Goal: Task Accomplishment & Management: Manage account settings

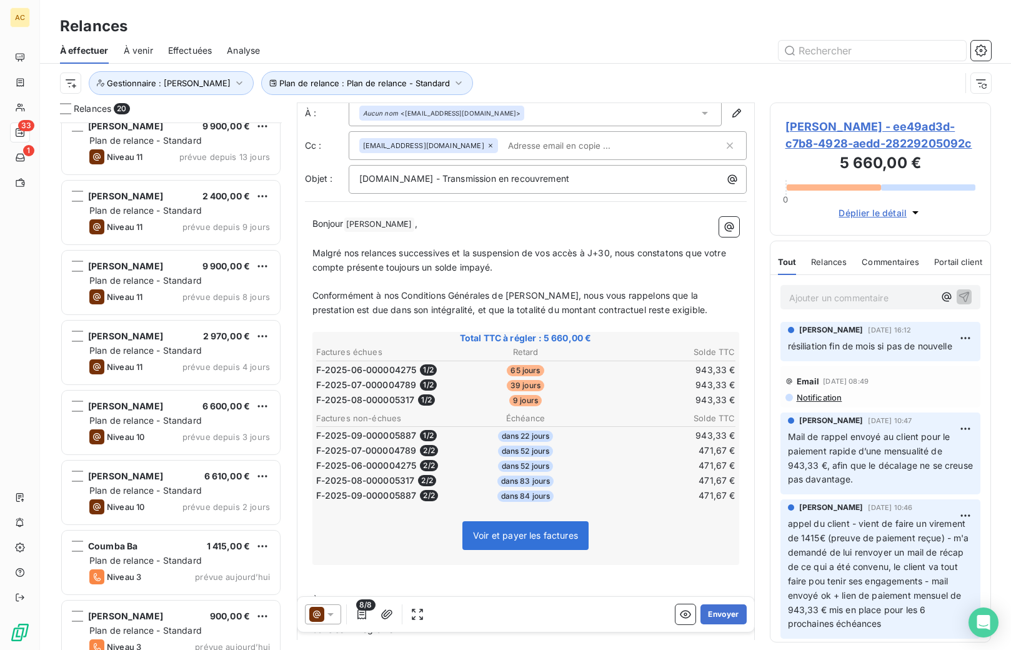
scroll to position [873, 0]
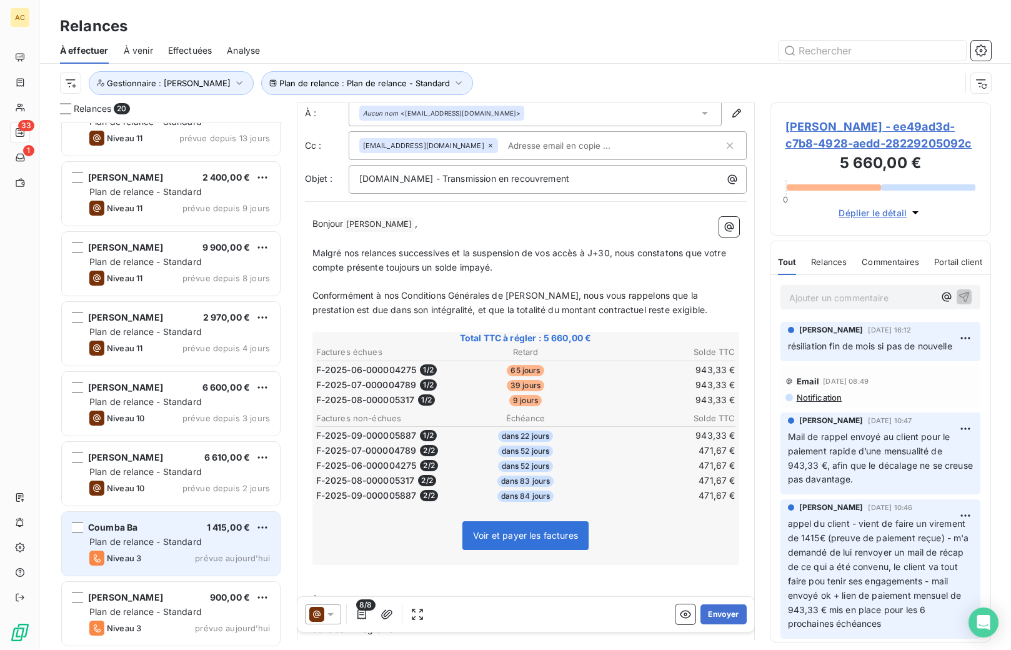
click at [202, 537] on div "Plan de relance - Standard" at bounding box center [179, 542] width 181 height 13
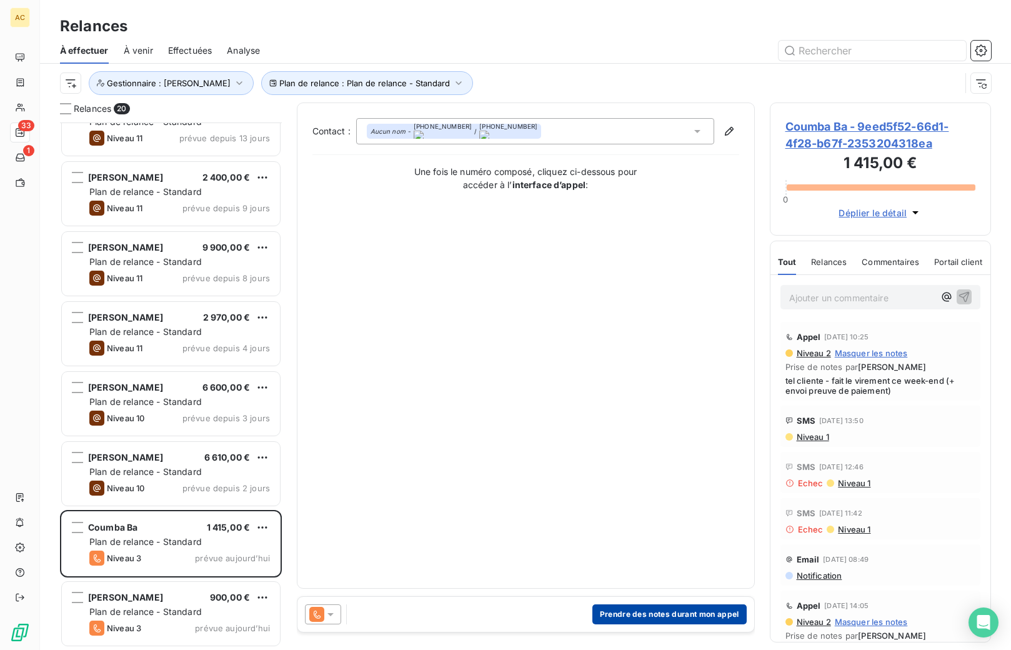
click at [621, 618] on button "Prendre des notes durant mon appel" at bounding box center [670, 614] width 154 height 20
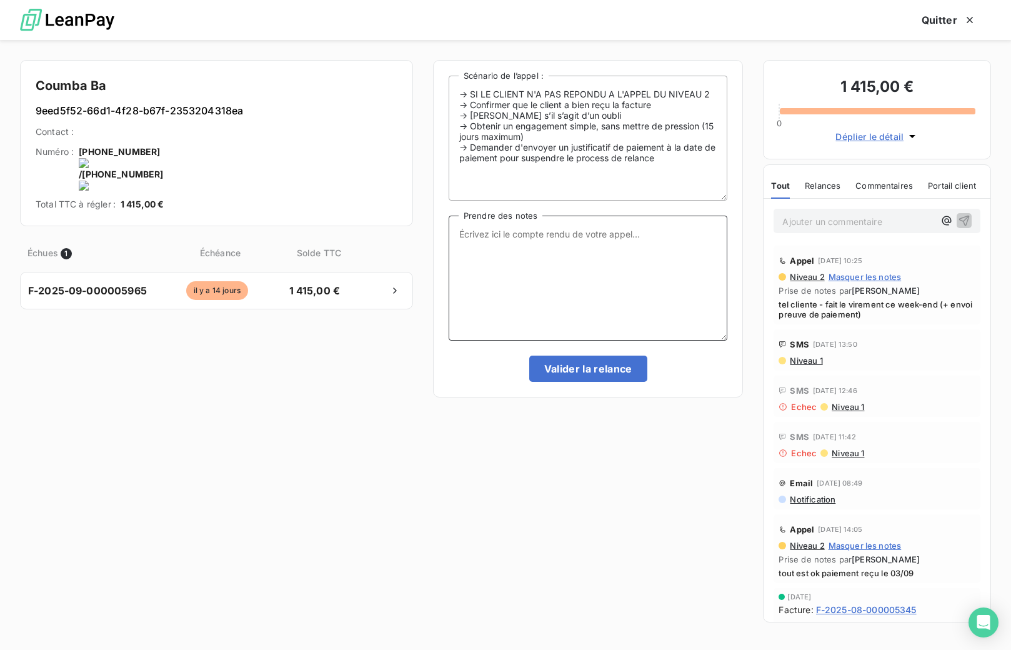
click at [486, 235] on textarea "Prendre des notes" at bounding box center [588, 278] width 279 height 125
type textarea "tel cliente - nrp MV"
click at [582, 364] on button "Valider la relance" at bounding box center [588, 369] width 118 height 26
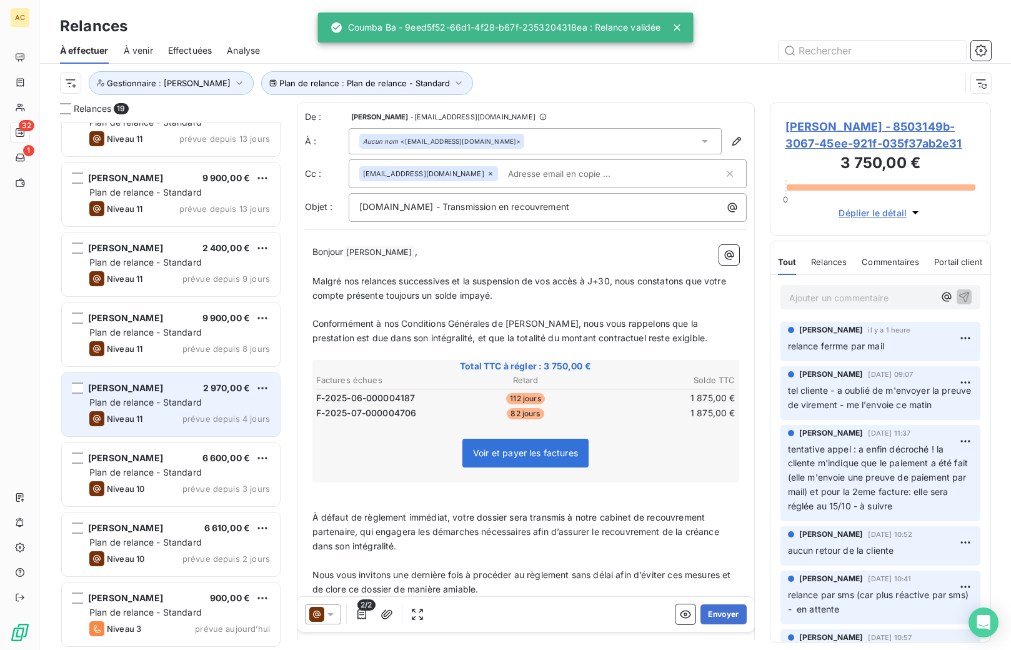
scroll to position [803, 0]
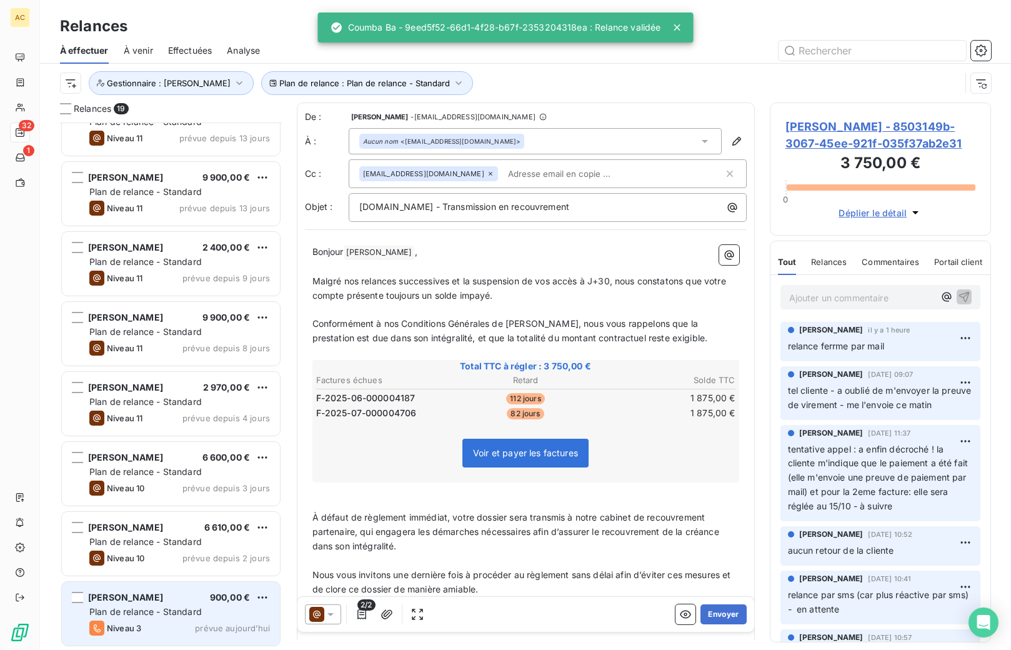
click at [129, 601] on span "[PERSON_NAME]" at bounding box center [125, 597] width 75 height 11
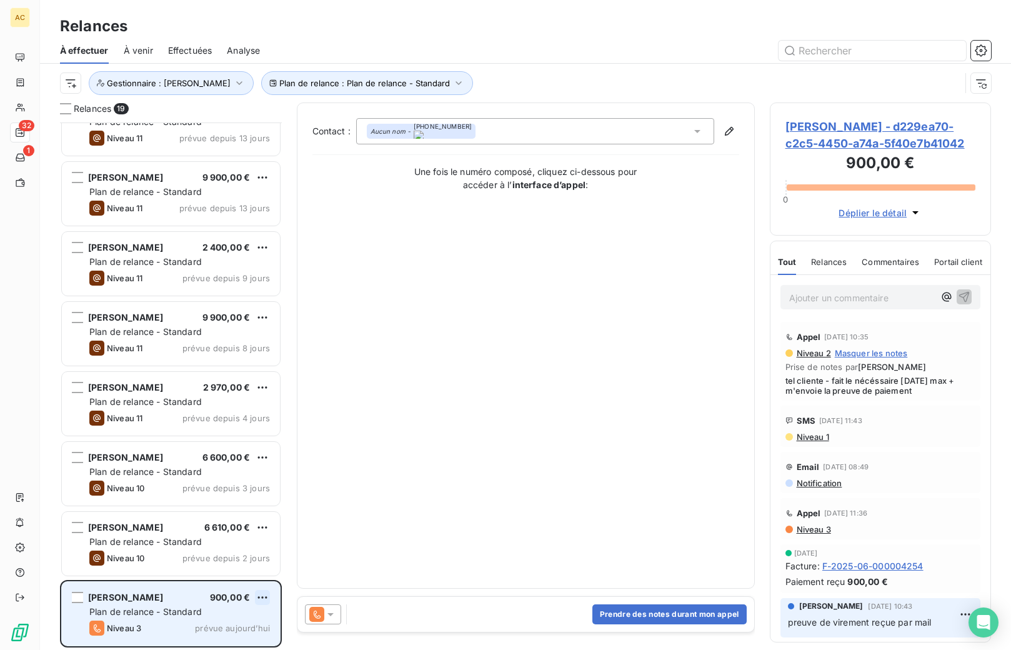
click at [261, 601] on html "AC 32 1 Relances À effectuer À venir Effectuées Analyse Plan de relance : Plan …" at bounding box center [505, 325] width 1011 height 650
click at [254, 553] on div "Replanifier cette action" at bounding box center [209, 550] width 112 height 20
select select "9"
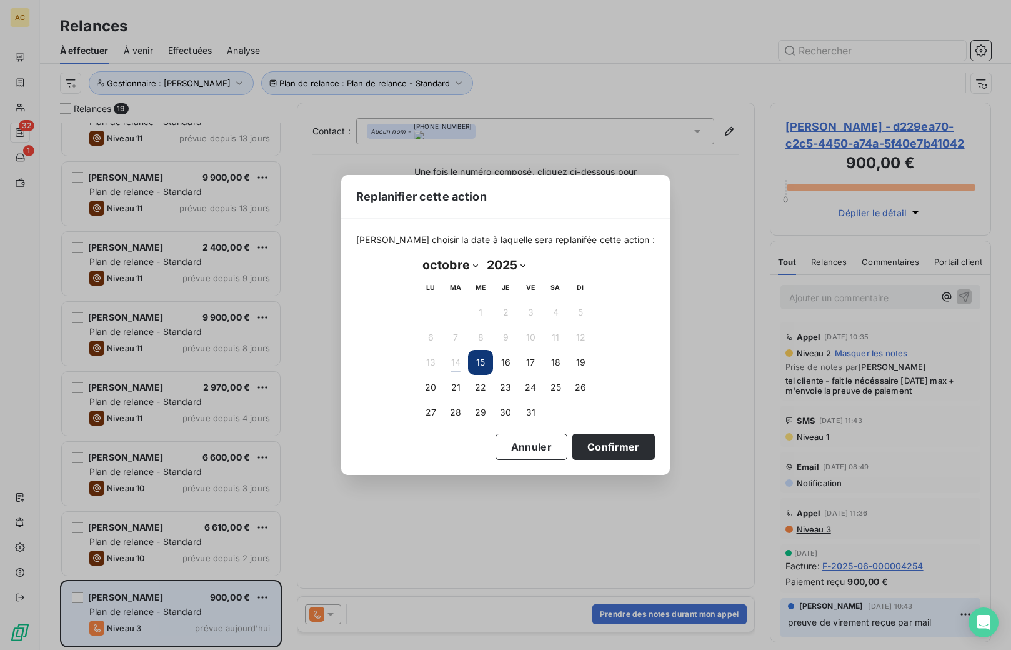
drag, startPoint x: 593, startPoint y: 443, endPoint x: 571, endPoint y: 413, distance: 37.1
click at [594, 443] on button "Confirmer" at bounding box center [614, 447] width 83 height 26
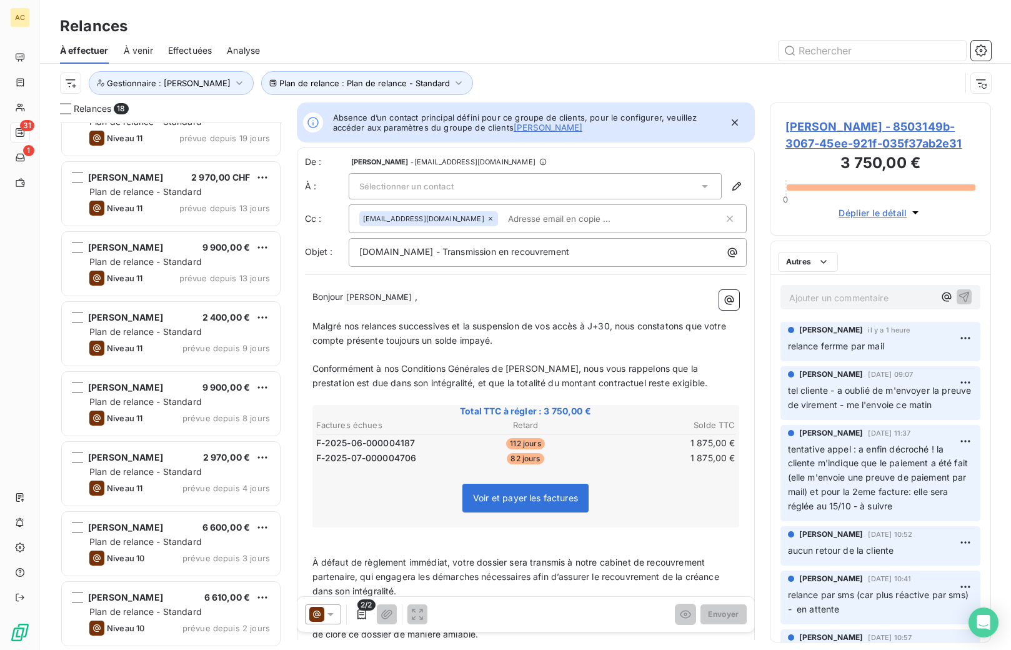
scroll to position [733, 0]
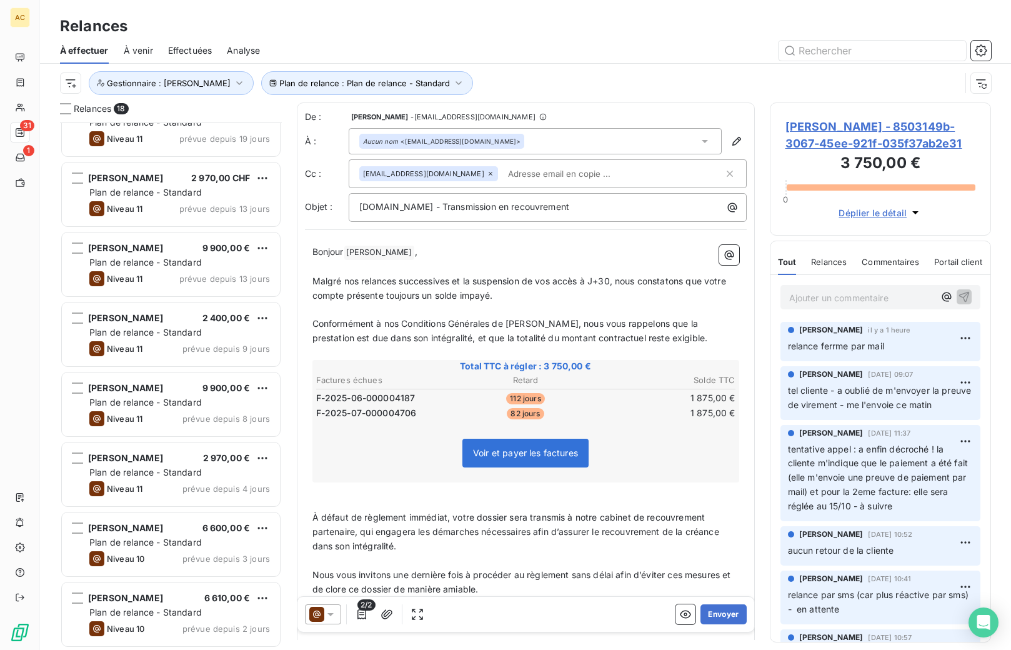
click at [143, 51] on span "À venir" at bounding box center [138, 50] width 29 height 13
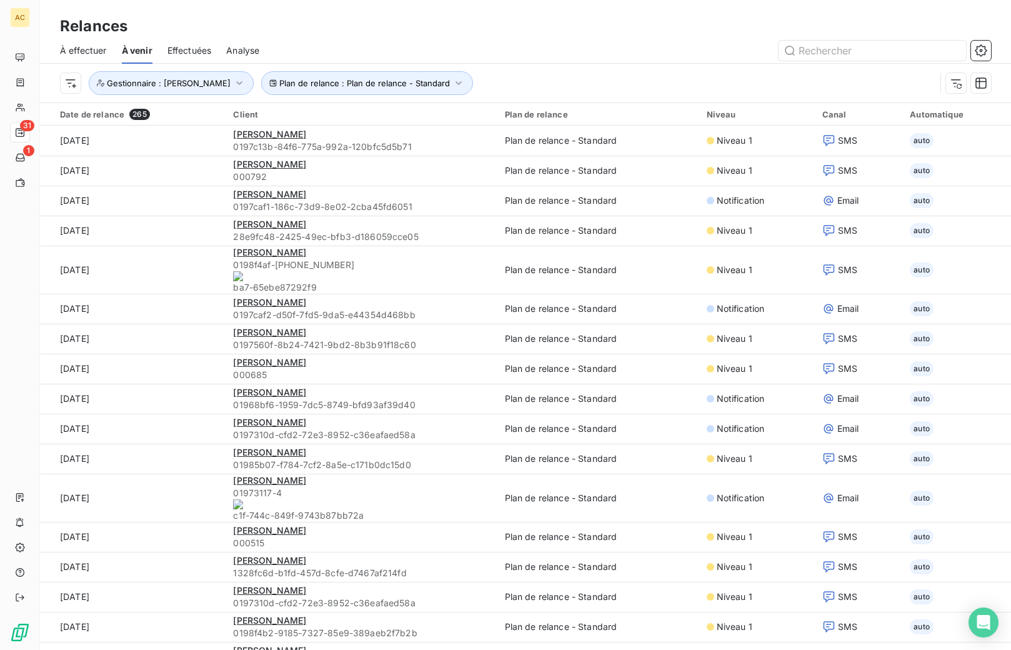
click at [73, 52] on span "À effectuer" at bounding box center [83, 50] width 47 height 13
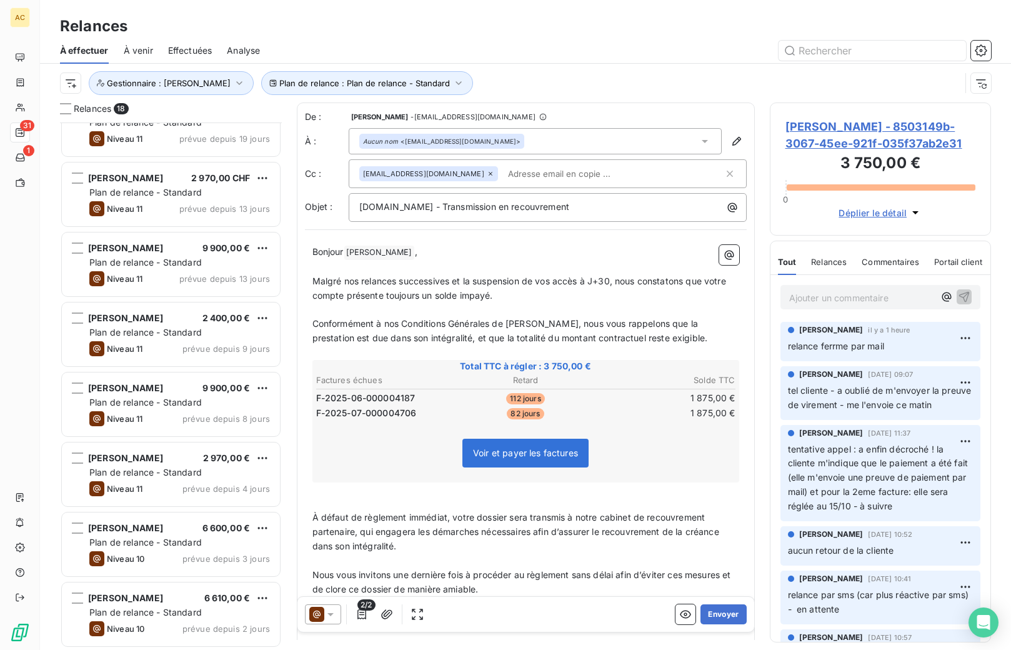
scroll to position [733, 0]
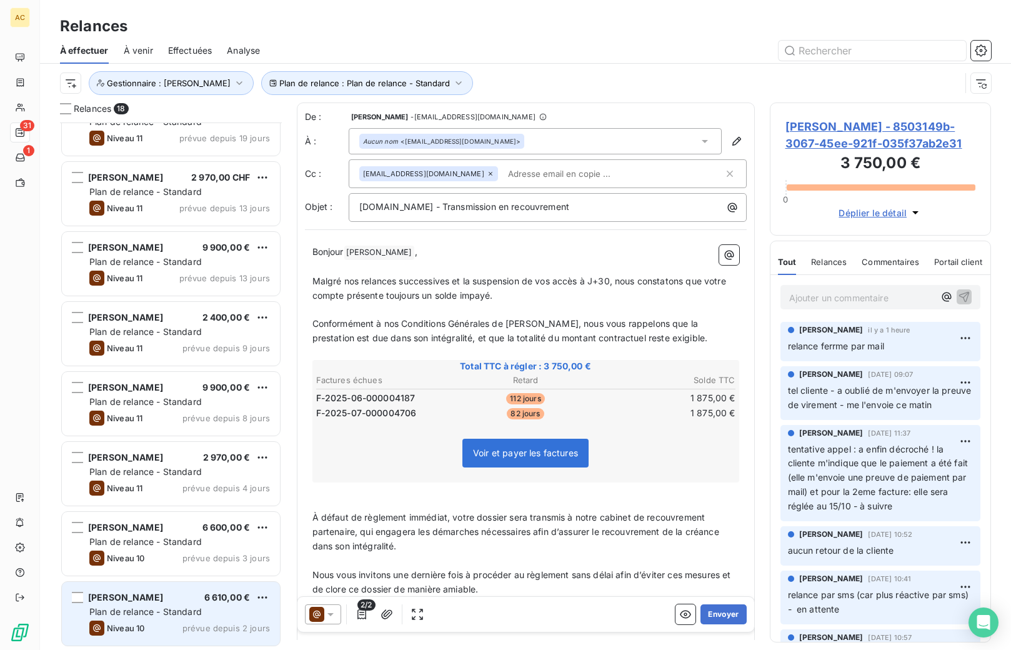
click at [131, 618] on div "Plan de relance - Standard" at bounding box center [179, 612] width 181 height 13
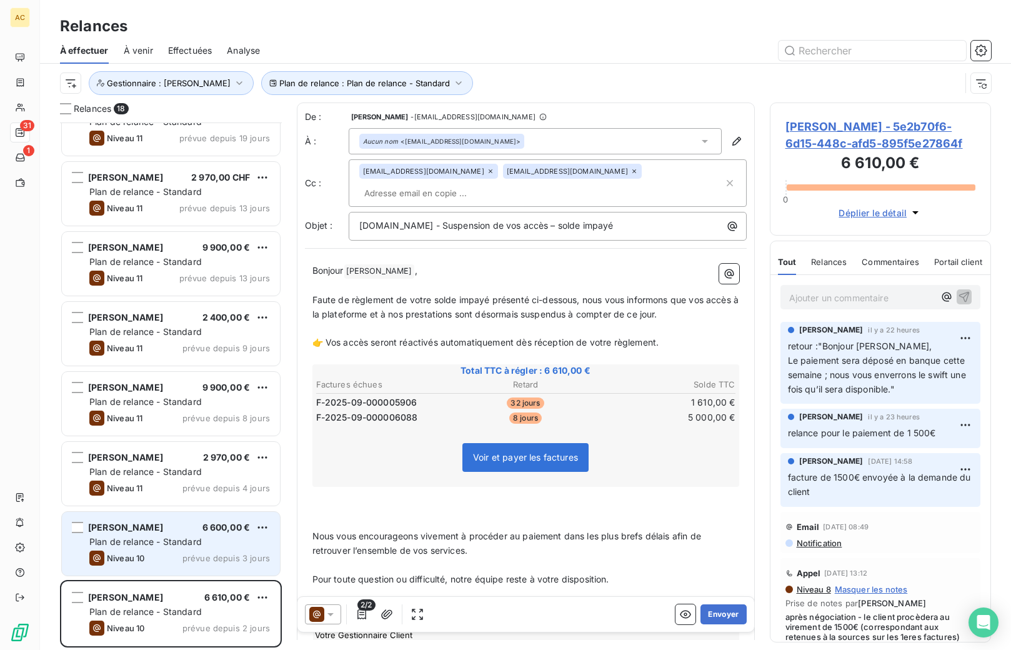
click at [176, 539] on span "Plan de relance - Standard" at bounding box center [145, 541] width 113 height 11
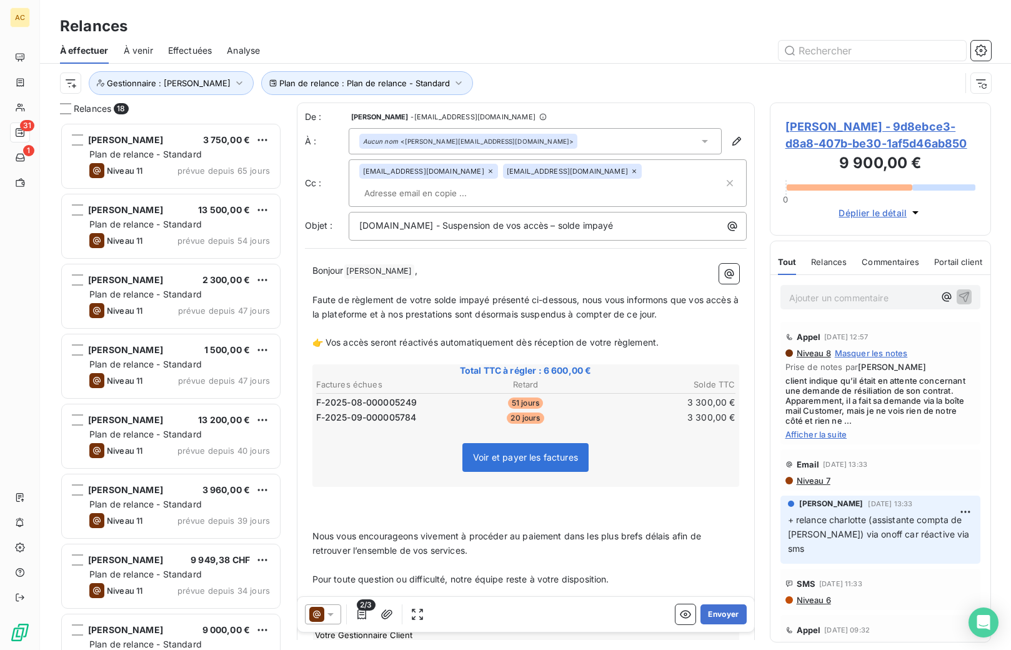
scroll to position [733, 0]
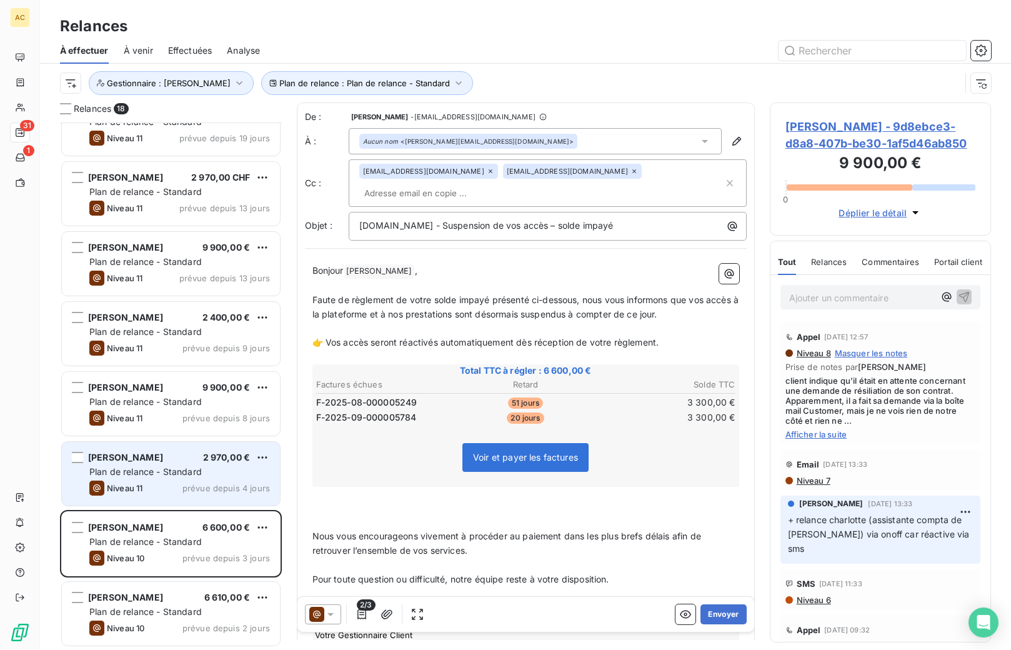
click at [187, 461] on div "[PERSON_NAME] 2 970,00 €" at bounding box center [179, 457] width 181 height 11
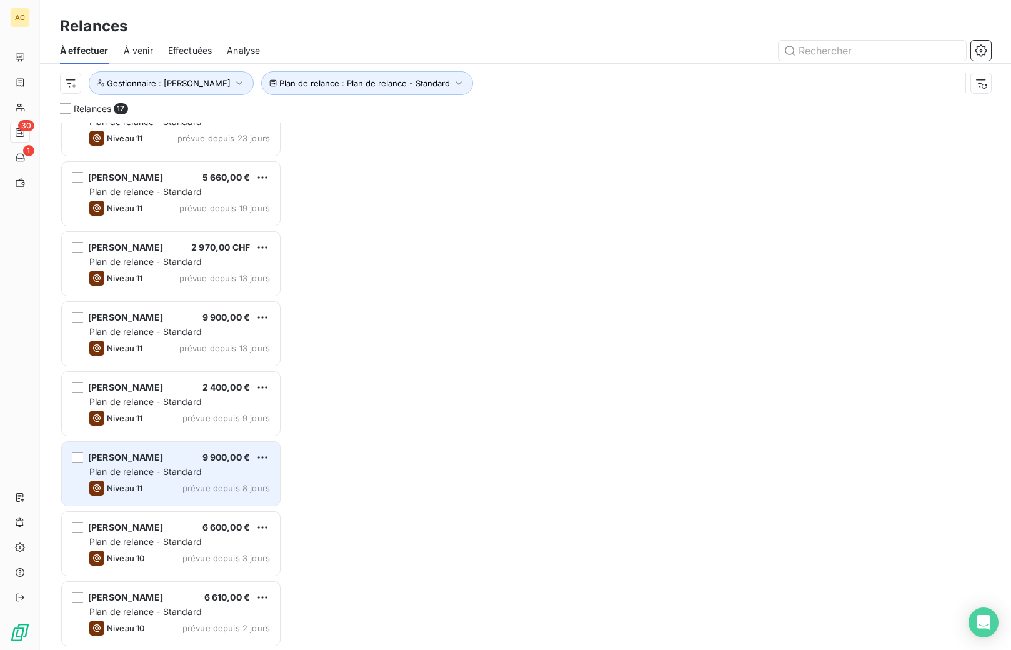
scroll to position [663, 0]
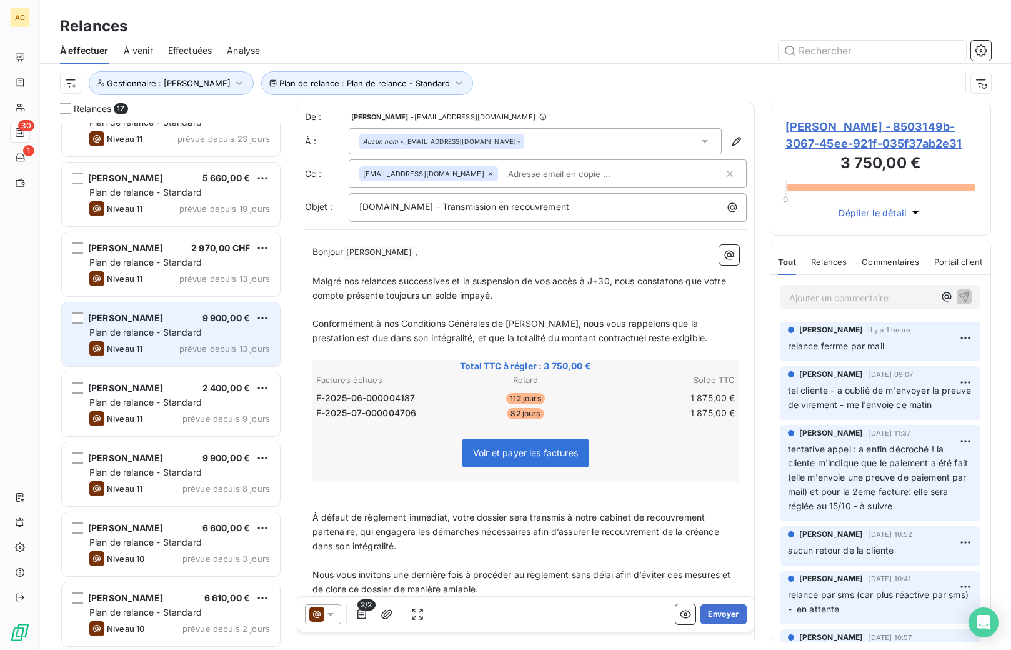
click at [172, 323] on div "[PERSON_NAME] 9 900,00 €" at bounding box center [179, 318] width 181 height 11
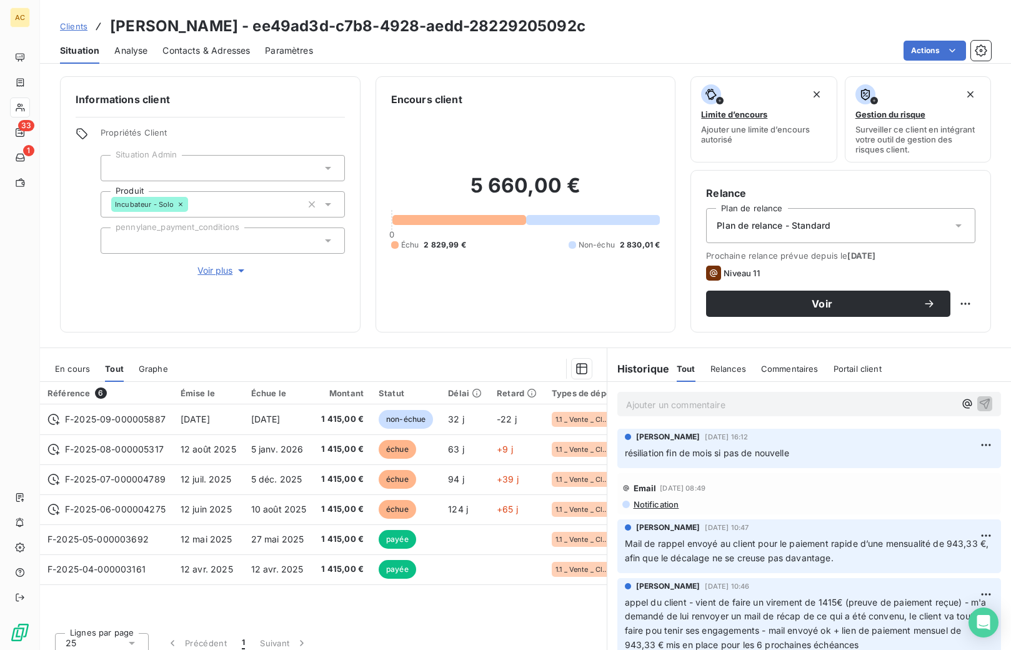
click at [81, 27] on span "Clients" at bounding box center [74, 26] width 28 height 10
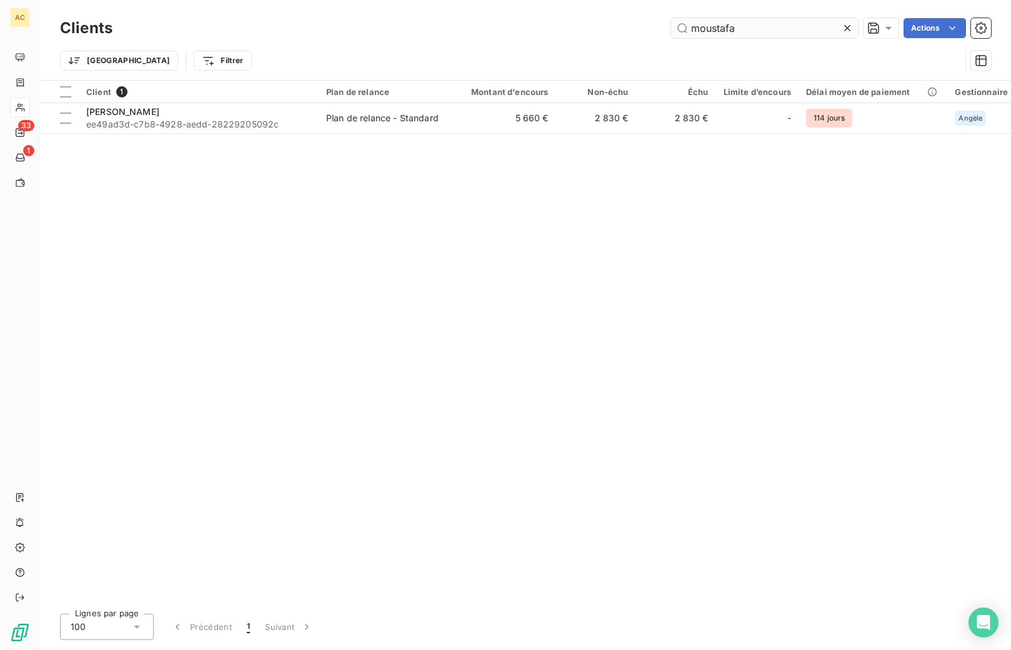
drag, startPoint x: 699, startPoint y: 28, endPoint x: 679, endPoint y: 28, distance: 20.0
click at [679, 28] on input "moustafa" at bounding box center [765, 28] width 188 height 20
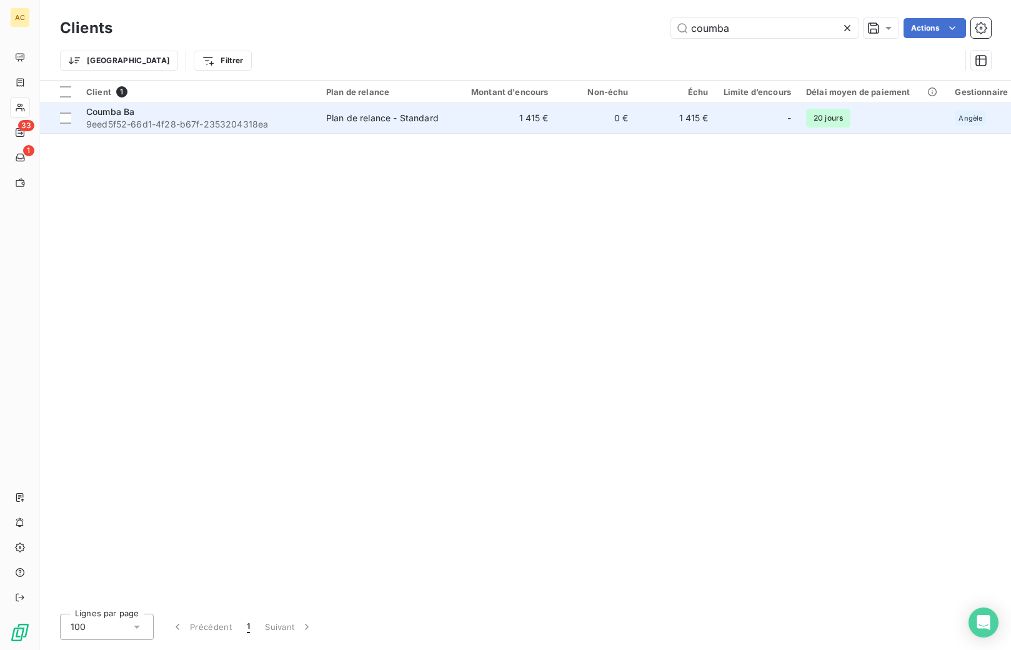
type input "coumba"
click at [425, 123] on div "Plan de relance - Standard" at bounding box center [382, 118] width 113 height 13
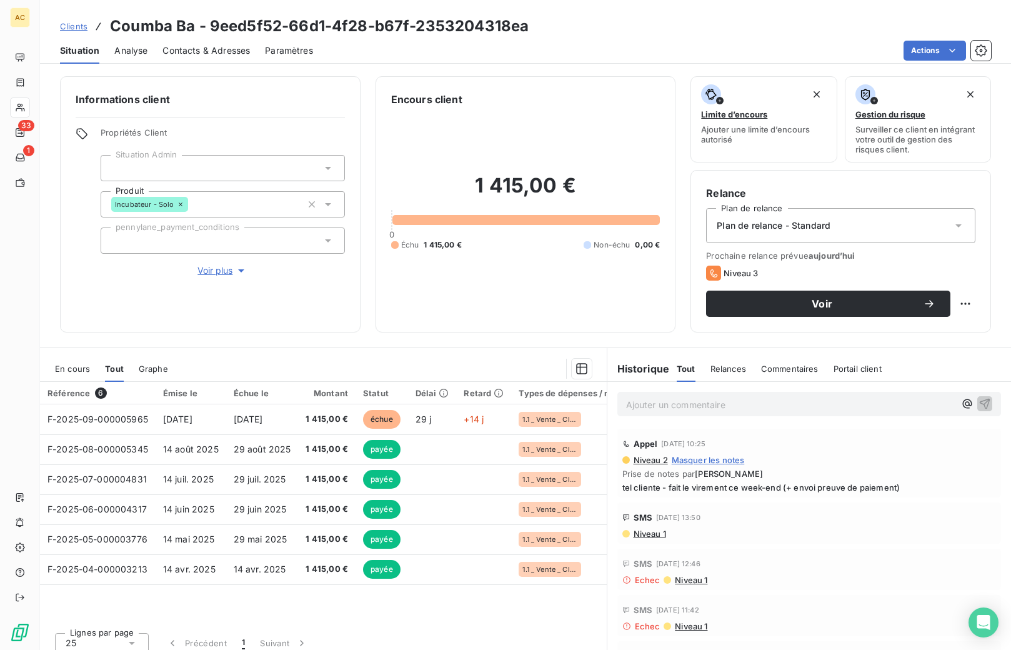
click at [204, 52] on span "Contacts & Adresses" at bounding box center [207, 50] width 88 height 13
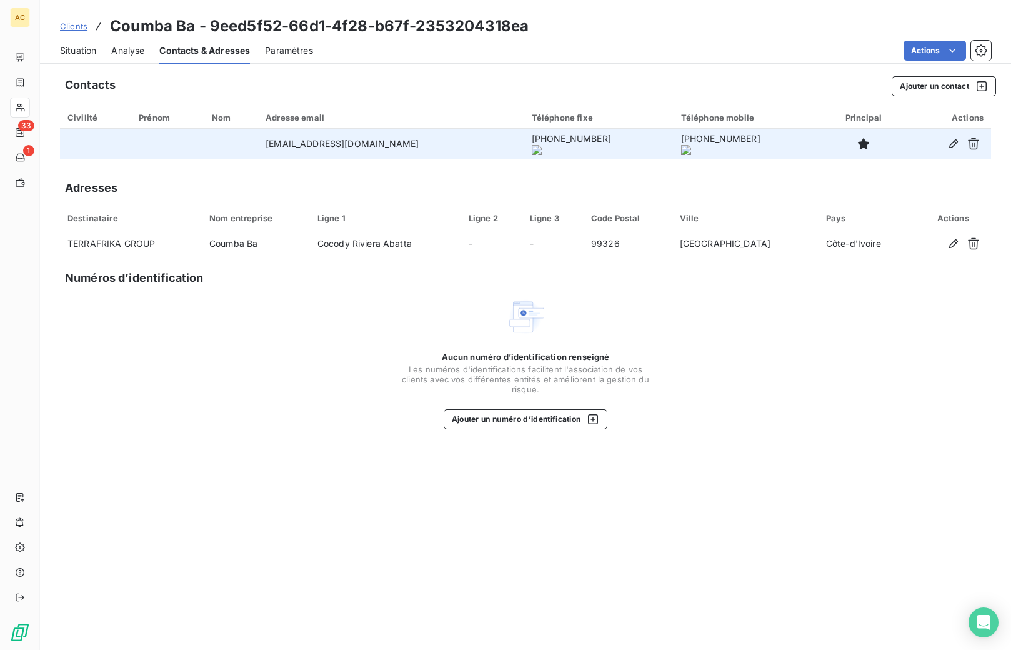
click at [563, 126] on onoff-telecom-ce-actions-button at bounding box center [563, 126] width 0 height 0
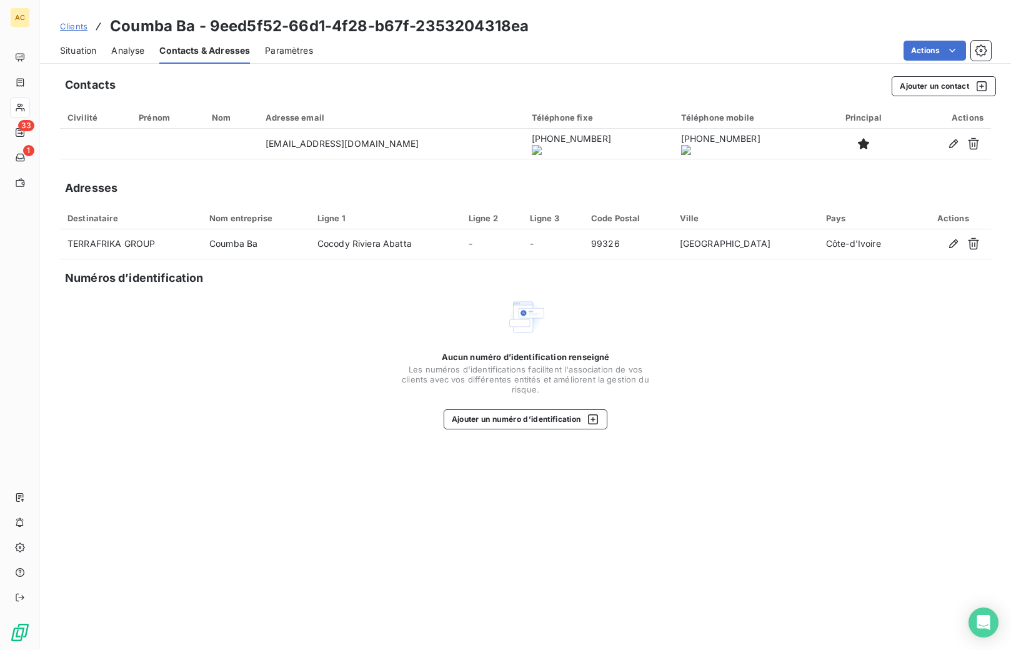
click at [65, 51] on span "Situation" at bounding box center [78, 50] width 36 height 13
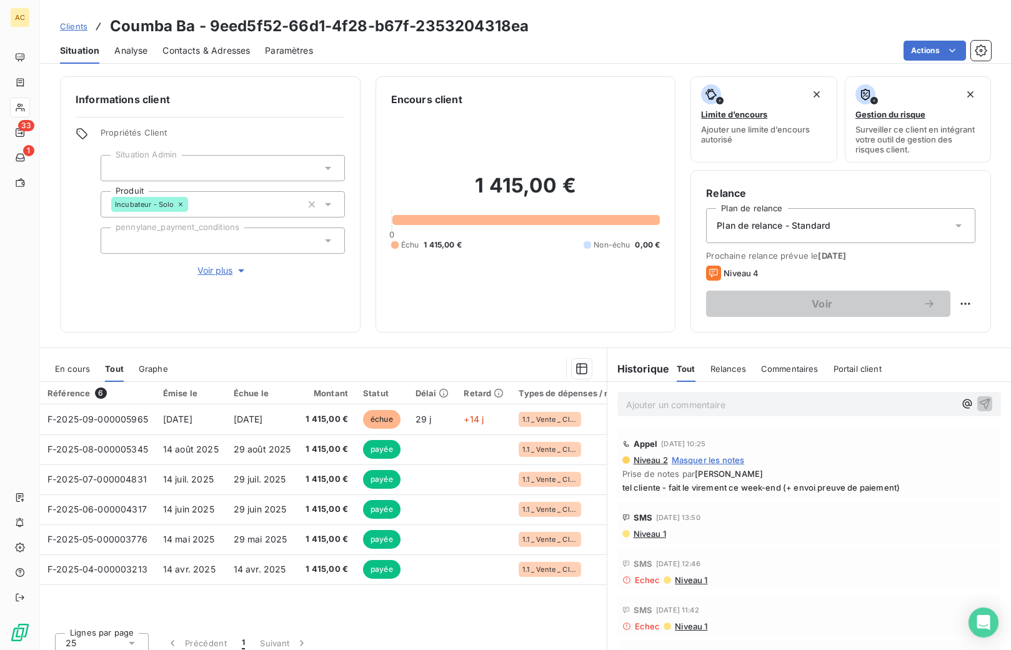
click at [83, 29] on span "Clients" at bounding box center [74, 26] width 28 height 10
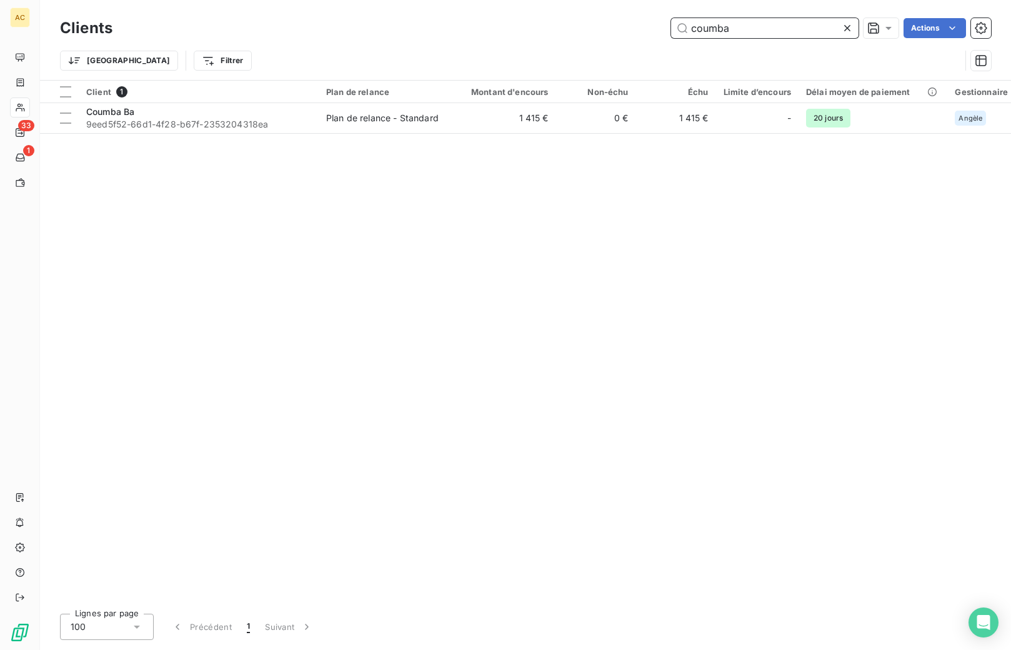
drag, startPoint x: 729, startPoint y: 25, endPoint x: 616, endPoint y: 15, distance: 113.6
click at [616, 15] on div "Clients coumba Actions" at bounding box center [525, 28] width 931 height 26
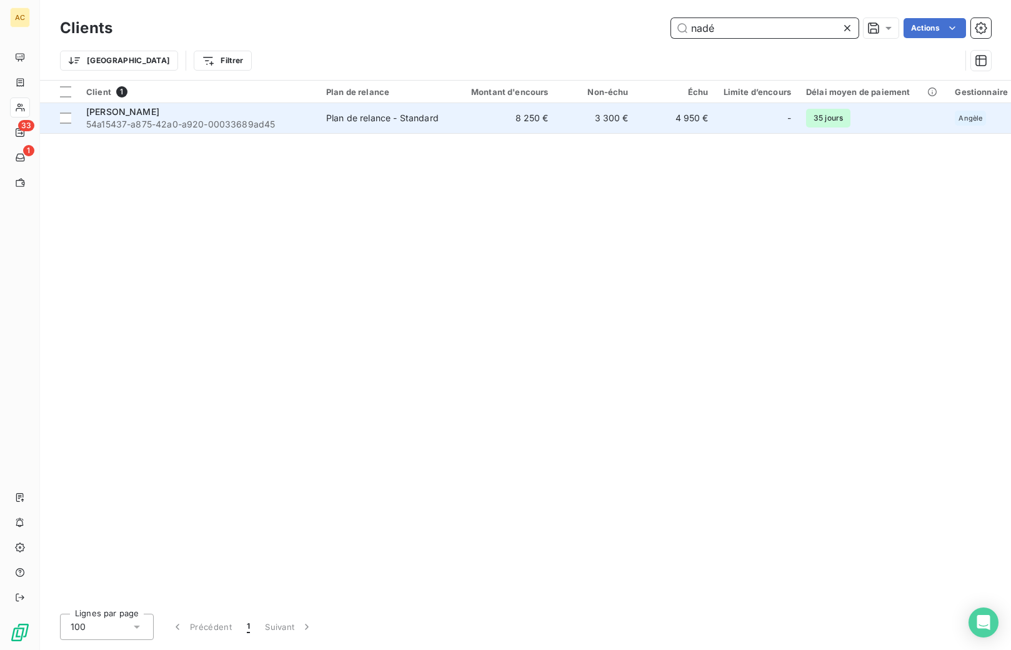
type input "nadé"
click at [136, 118] on span "54a15437-a875-42a0-a920-00033689ad45" at bounding box center [198, 124] width 225 height 13
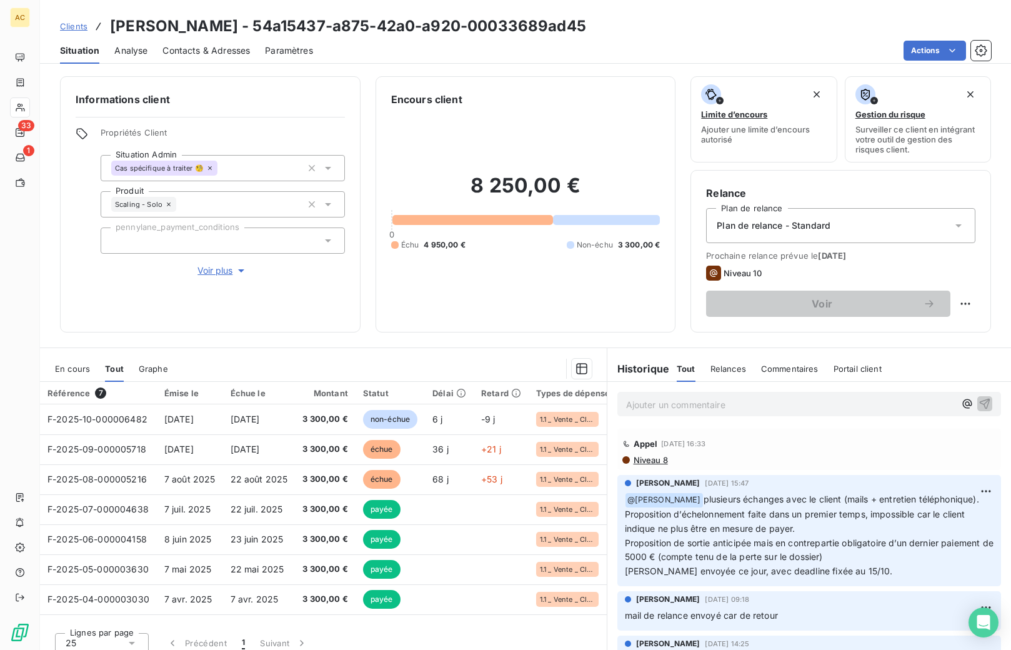
click at [716, 406] on p "Ajouter un commentaire ﻿" at bounding box center [790, 405] width 329 height 16
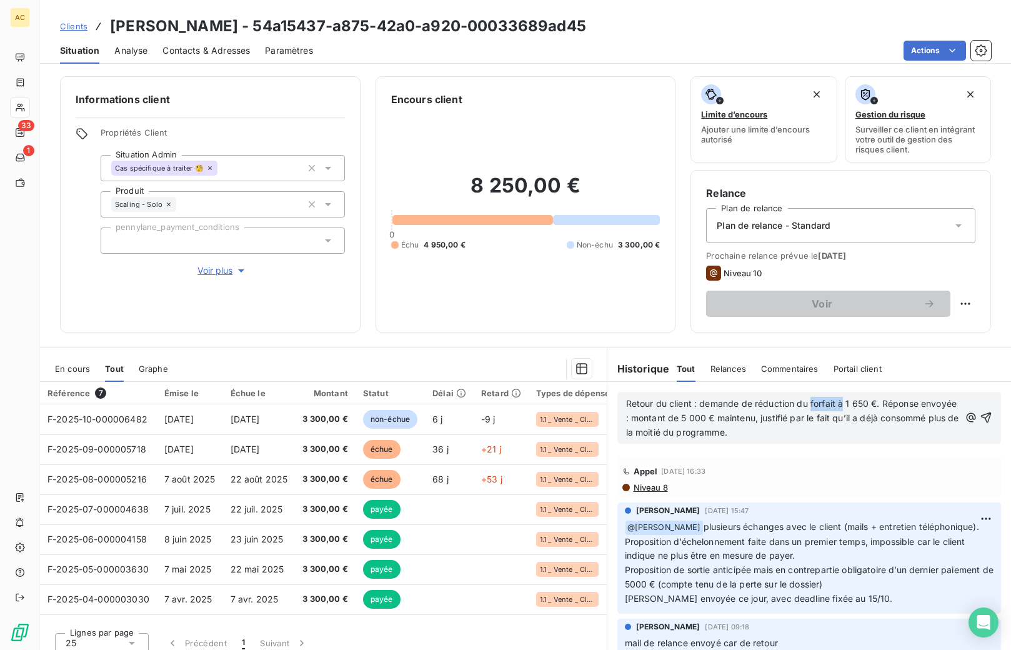
drag, startPoint x: 839, startPoint y: 406, endPoint x: 807, endPoint y: 401, distance: 32.8
click at [807, 401] on span "Retour du client : demande de réduction du forfait à 1 650 €. Réponse envoyée :…" at bounding box center [794, 417] width 336 height 39
click at [818, 431] on p "Retour du client : demande de réduction du montant à 1 650 €. Réponse envoyée :…" at bounding box center [793, 418] width 334 height 43
click at [980, 416] on icon "button" at bounding box center [986, 417] width 13 height 13
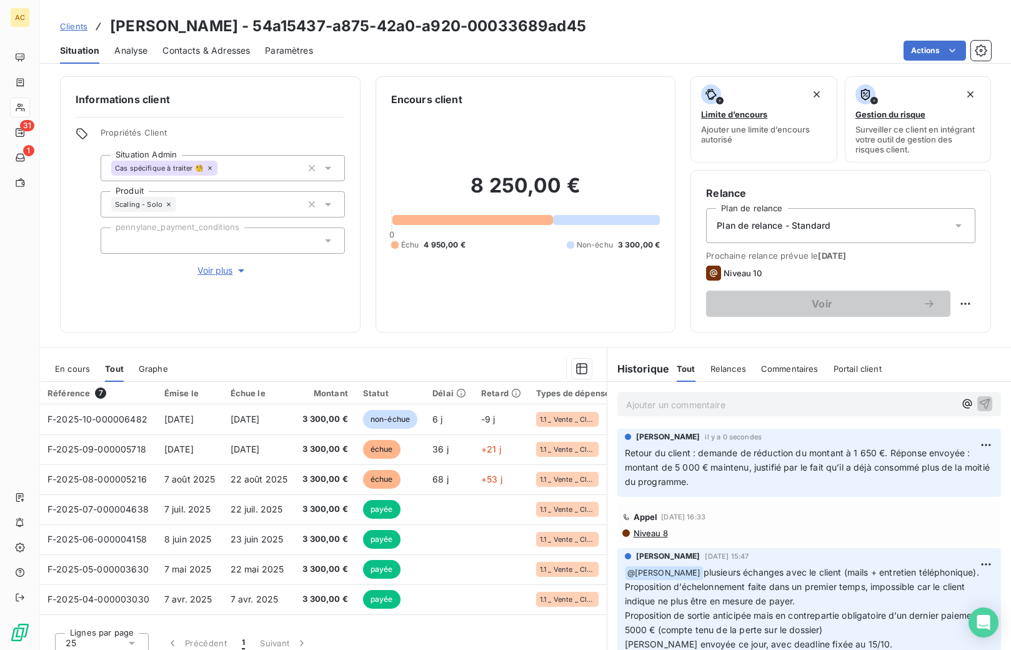
click at [71, 29] on span "Clients" at bounding box center [74, 26] width 28 height 10
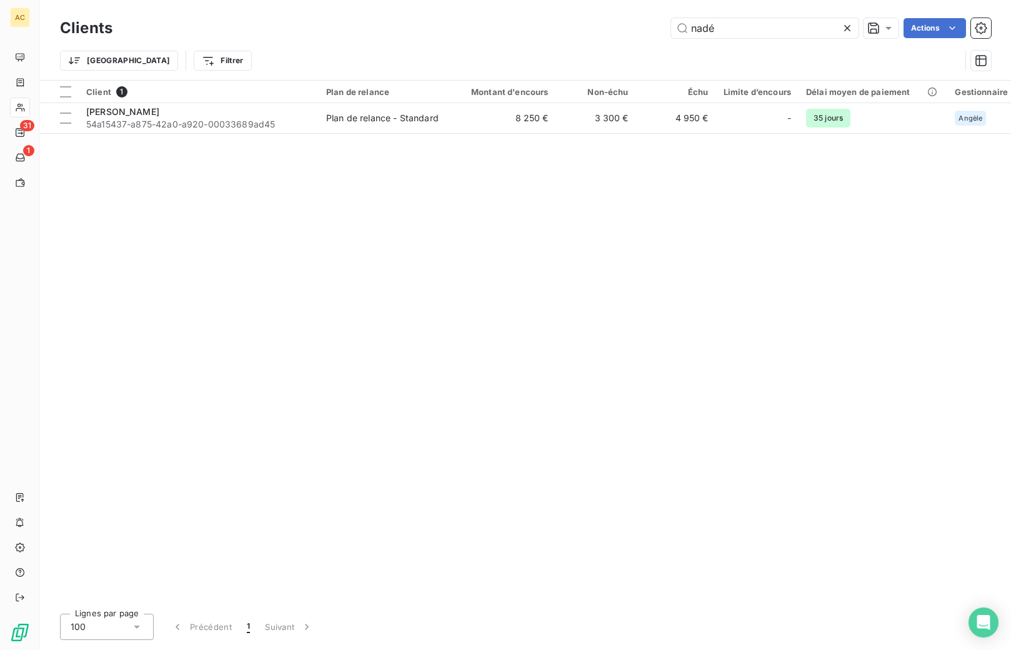
drag, startPoint x: 668, startPoint y: 26, endPoint x: 589, endPoint y: 25, distance: 78.8
click at [589, 25] on div "nadé Actions" at bounding box center [560, 28] width 864 height 20
drag, startPoint x: 749, startPoint y: 32, endPoint x: 654, endPoint y: 26, distance: 95.2
click at [654, 26] on div "francis Actions" at bounding box center [560, 28] width 864 height 20
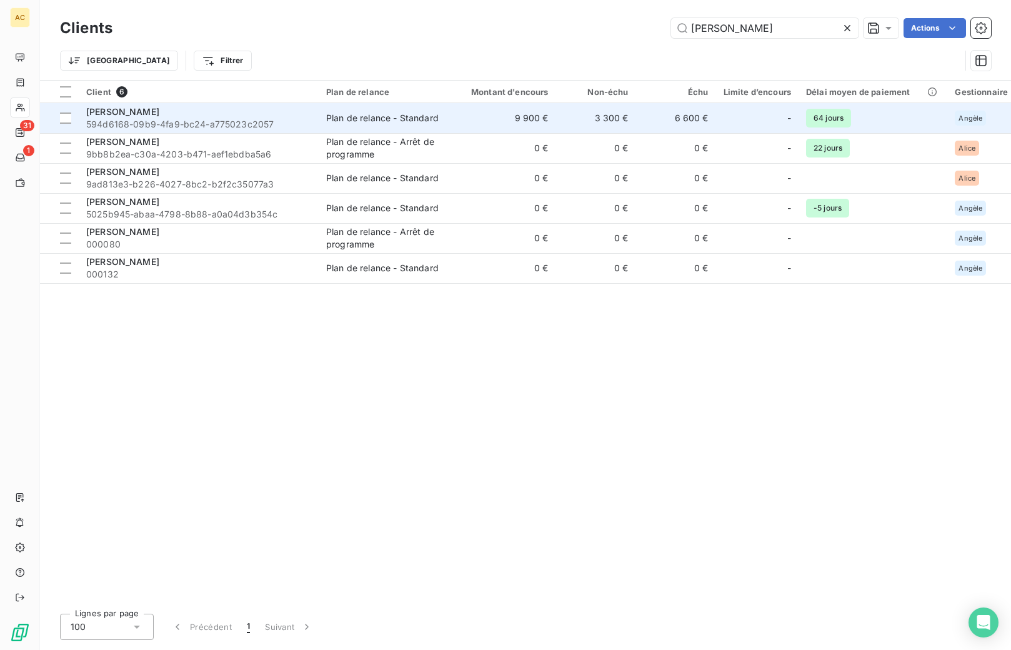
type input "john"
click at [219, 121] on span "594d6168-09b9-4fa9-bc24-a775023c2057" at bounding box center [198, 124] width 225 height 13
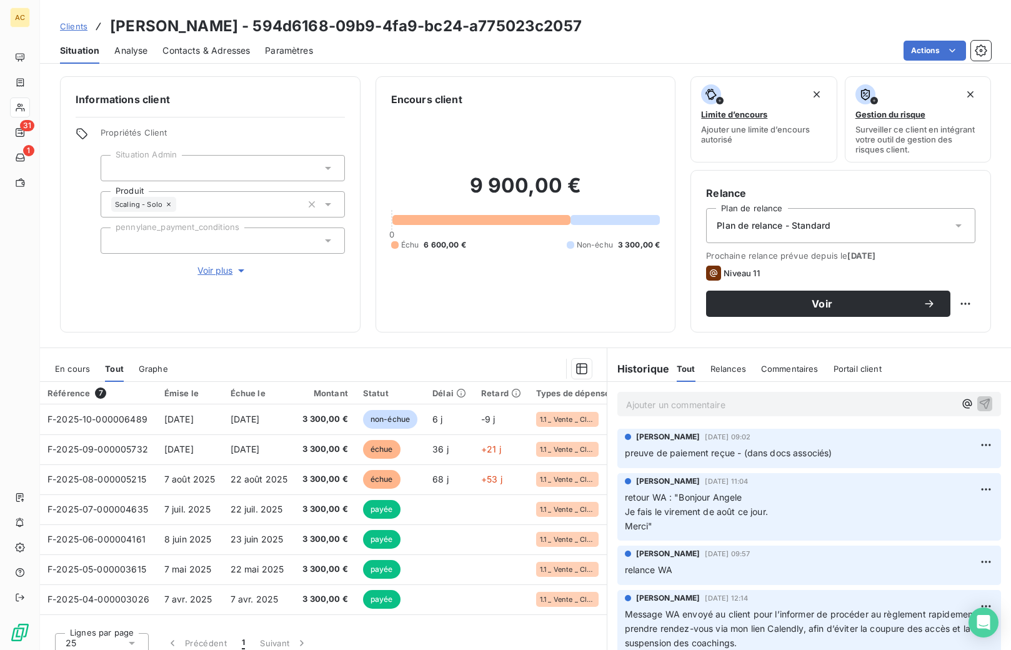
click at [66, 29] on span "Clients" at bounding box center [74, 26] width 28 height 10
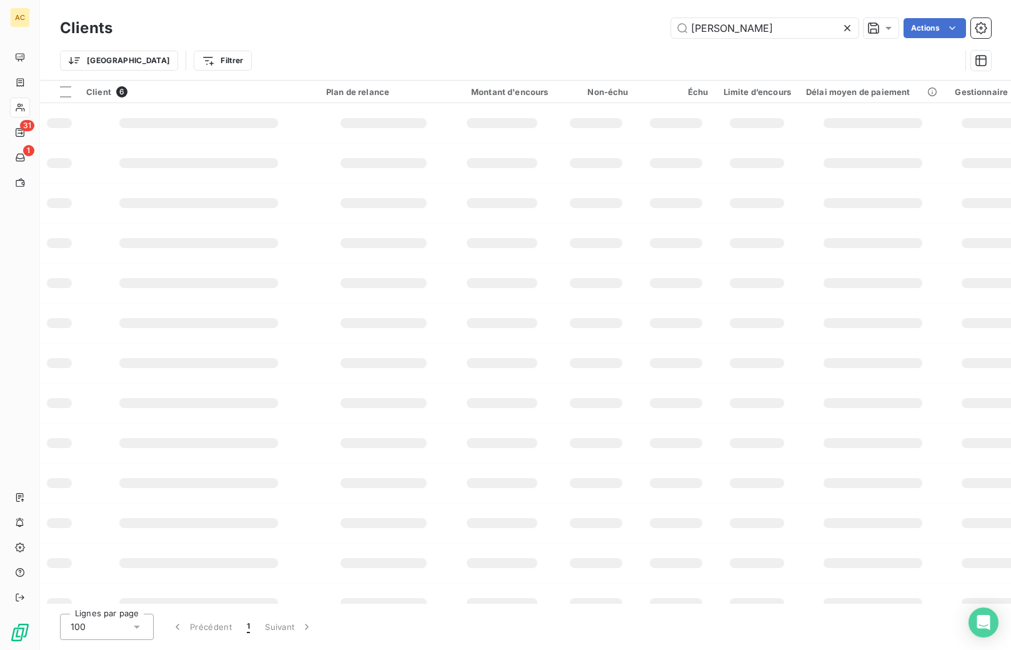
click at [613, 24] on div "john Actions" at bounding box center [560, 28] width 864 height 20
drag, startPoint x: 686, startPoint y: 26, endPoint x: 616, endPoint y: 19, distance: 70.3
click at [616, 19] on div "john Actions" at bounding box center [560, 28] width 864 height 20
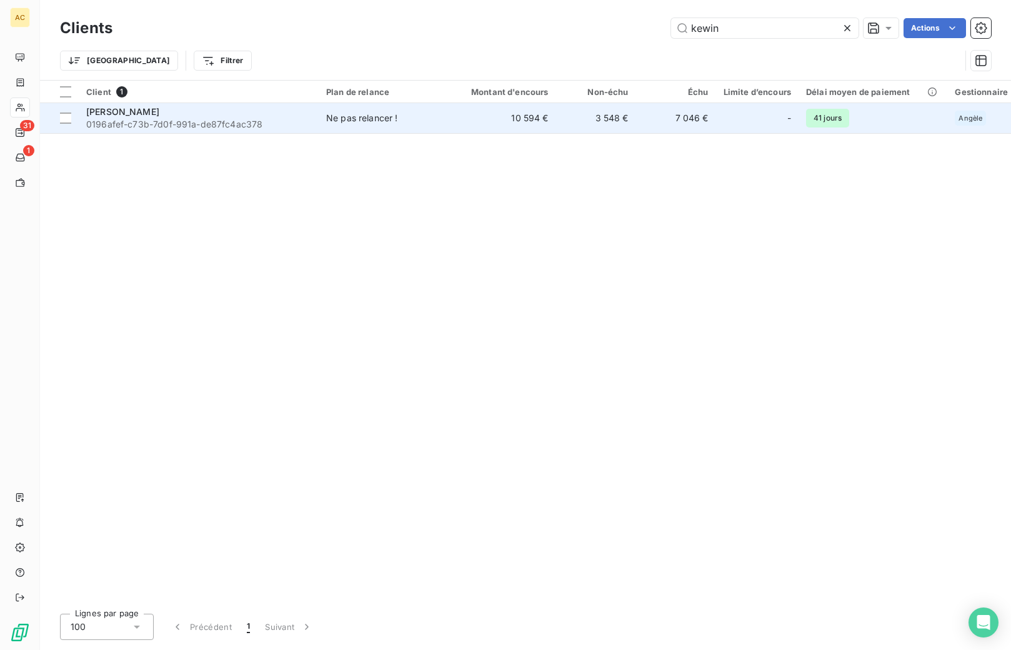
type input "kewin"
click at [219, 122] on span "0196afef-c73b-7d0f-991a-de87fc4ac378" at bounding box center [198, 124] width 225 height 13
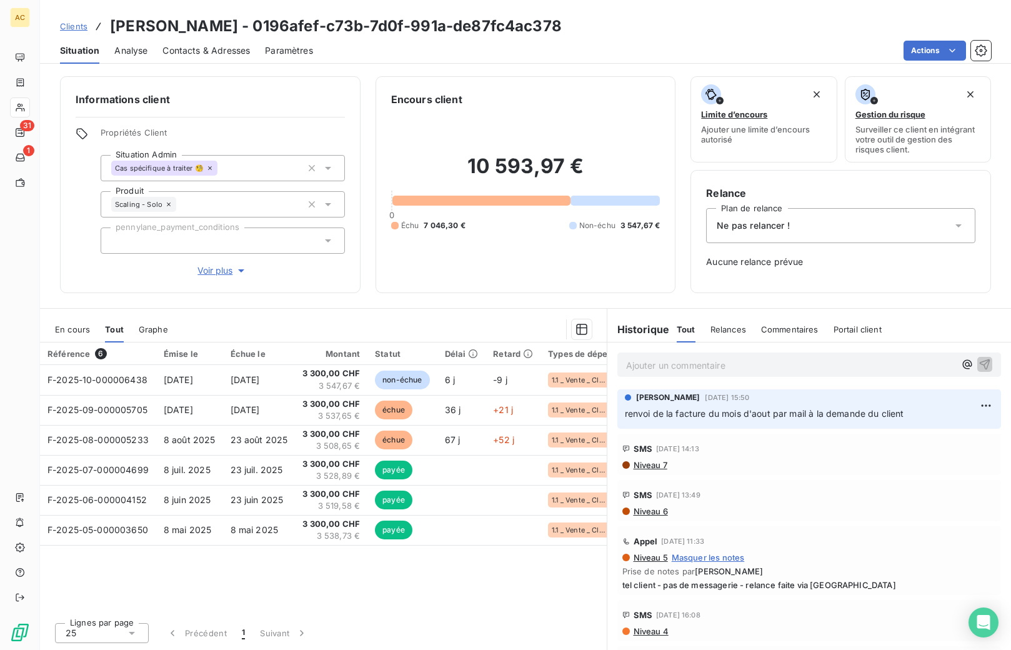
click at [188, 49] on span "Contacts & Adresses" at bounding box center [207, 50] width 88 height 13
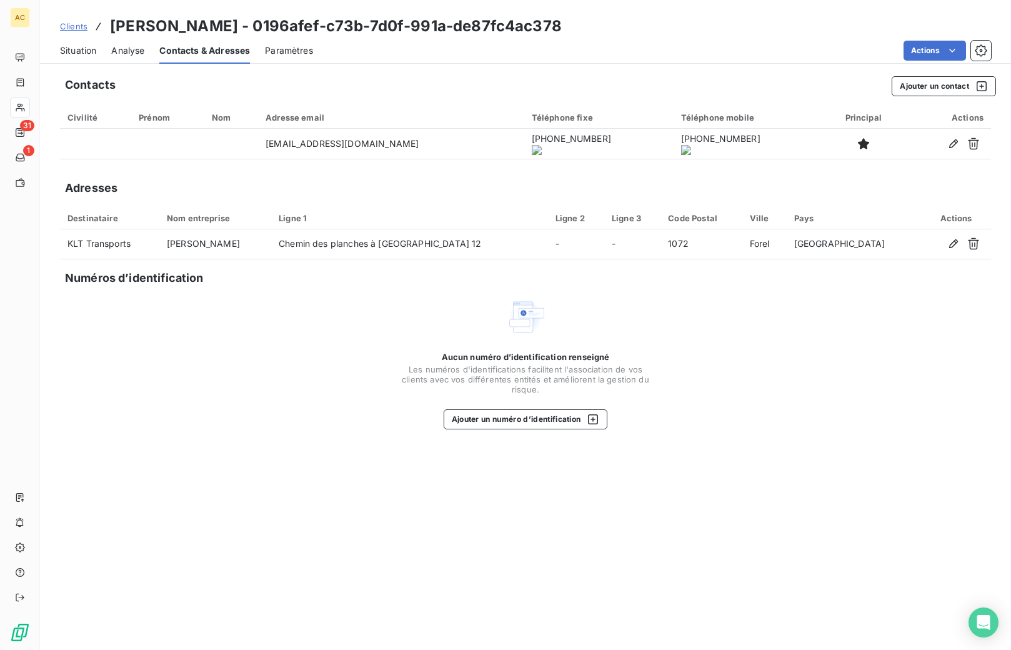
click at [77, 53] on span "Situation" at bounding box center [78, 50] width 36 height 13
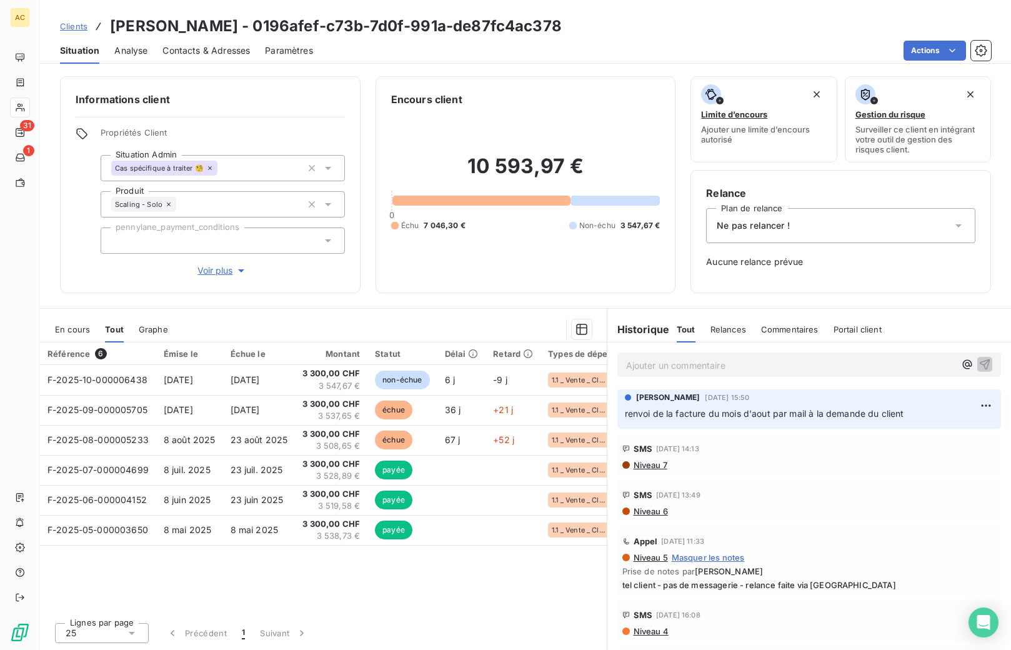
click at [238, 53] on span "Contacts & Adresses" at bounding box center [207, 50] width 88 height 13
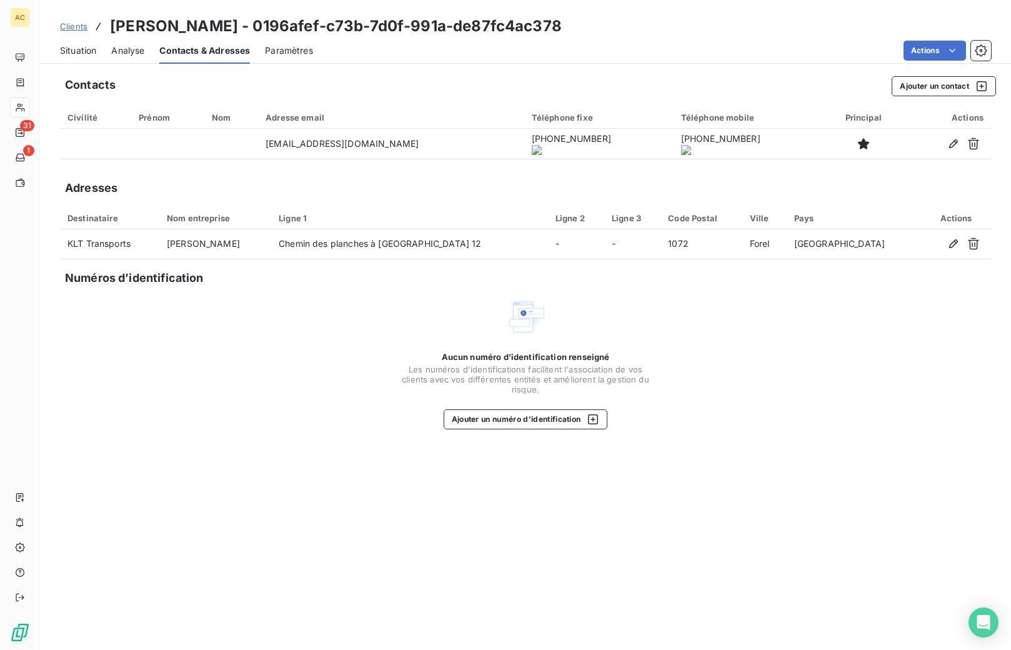
click at [503, 126] on onoff-telecom-ce-actions-button at bounding box center [503, 126] width 0 height 0
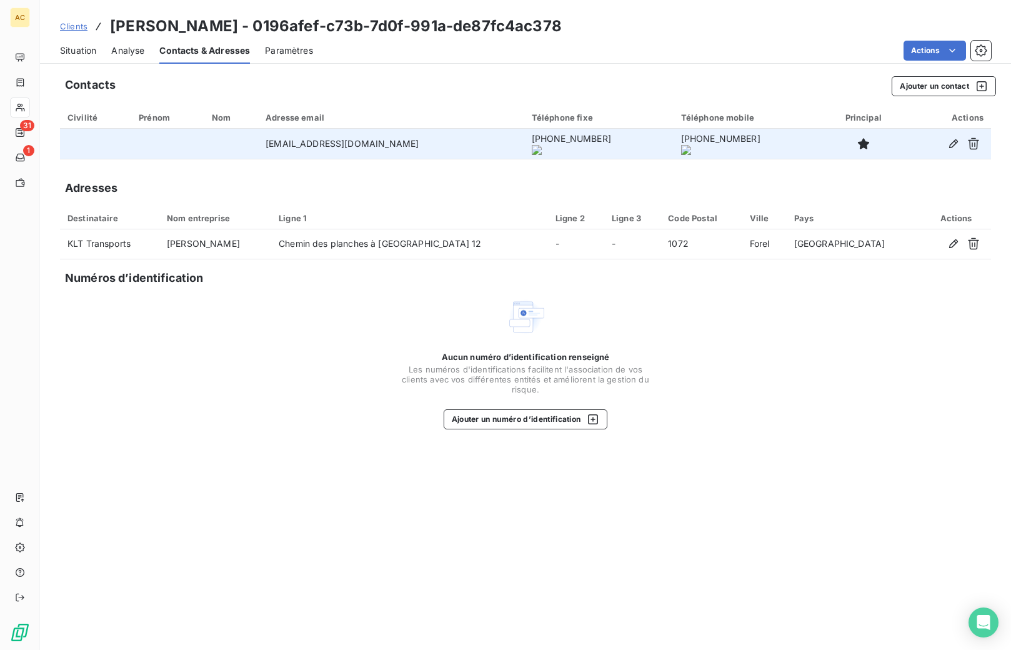
click at [503, 126] on onoff-telecom-ce-actions-button at bounding box center [503, 126] width 0 height 0
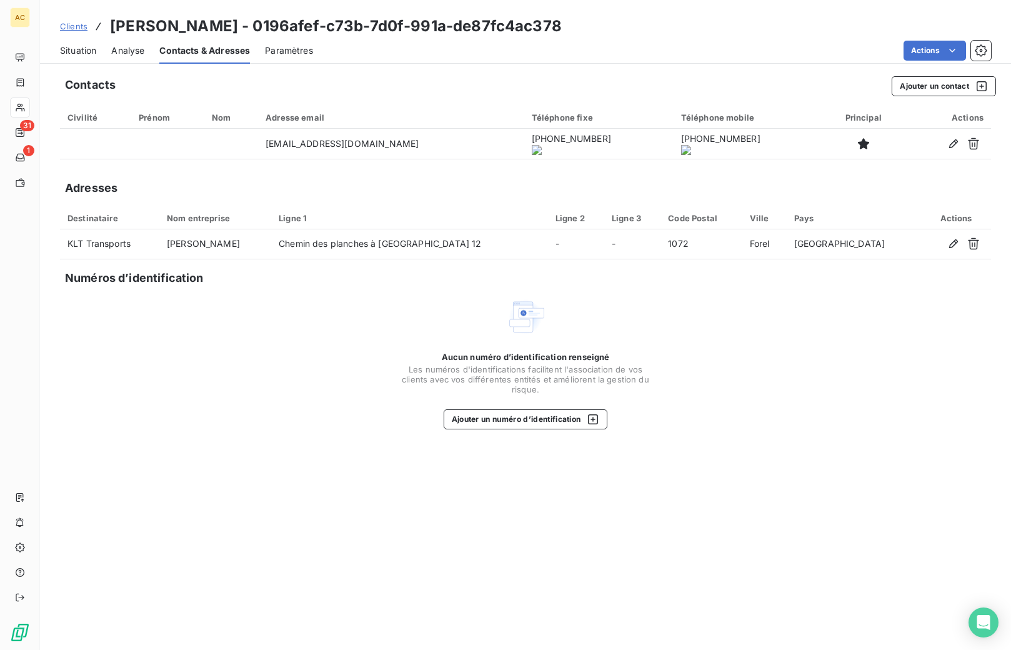
click at [83, 54] on span "Situation" at bounding box center [78, 50] width 36 height 13
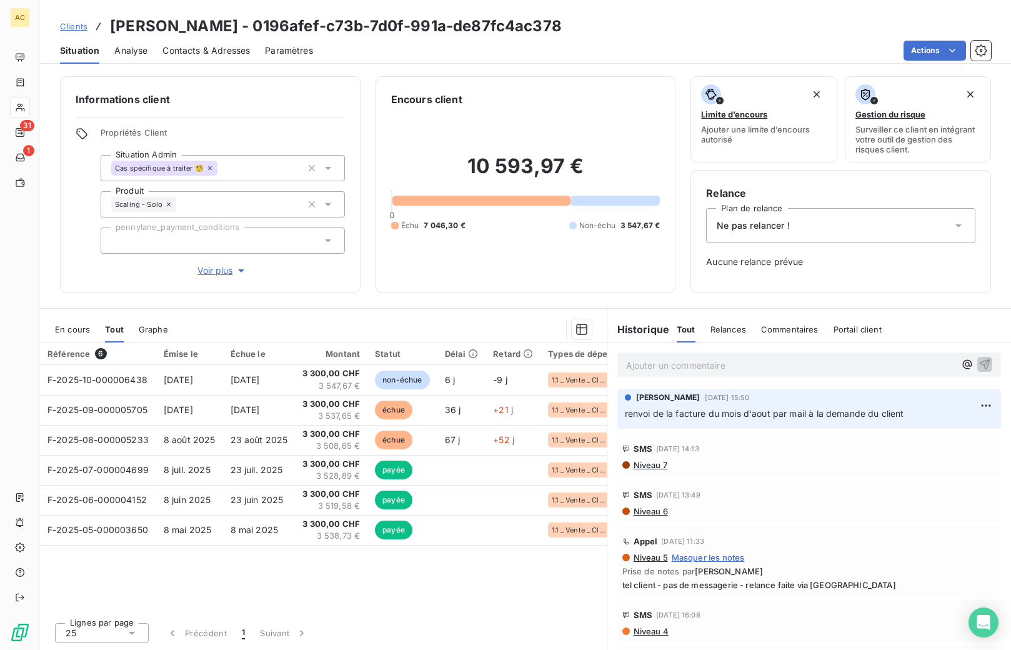
click at [328, 581] on div "Référence 6 Émise le Échue le Montant Statut Délai Retard Types de dépenses / r…" at bounding box center [323, 478] width 567 height 270
click at [208, 54] on span "Contacts & Adresses" at bounding box center [207, 50] width 88 height 13
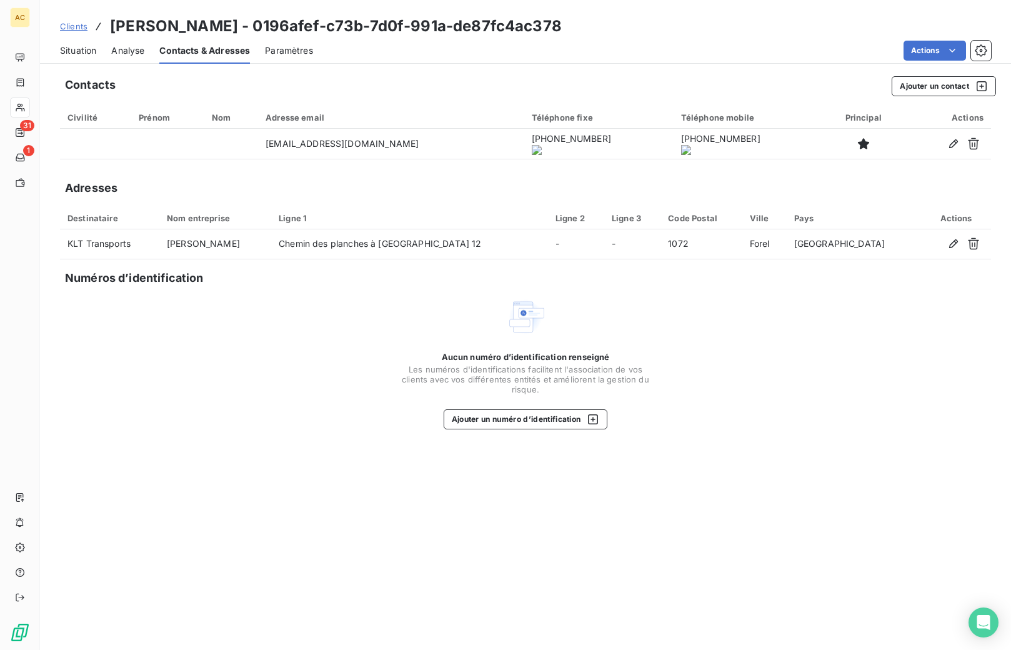
click at [584, 536] on div "Contacts Ajouter un contact Civilité Prénom Nom Adresse email Téléphone fixe Té…" at bounding box center [525, 359] width 971 height 581
click at [965, 388] on div "Aucun numéro d’identification renseigné Les numéros d'identifications faciliten…" at bounding box center [525, 363] width 931 height 133
click at [903, 429] on div "Aucun numéro d’identification renseigné Les numéros d'identifications faciliten…" at bounding box center [525, 363] width 931 height 133
click at [81, 48] on span "Situation" at bounding box center [78, 50] width 36 height 13
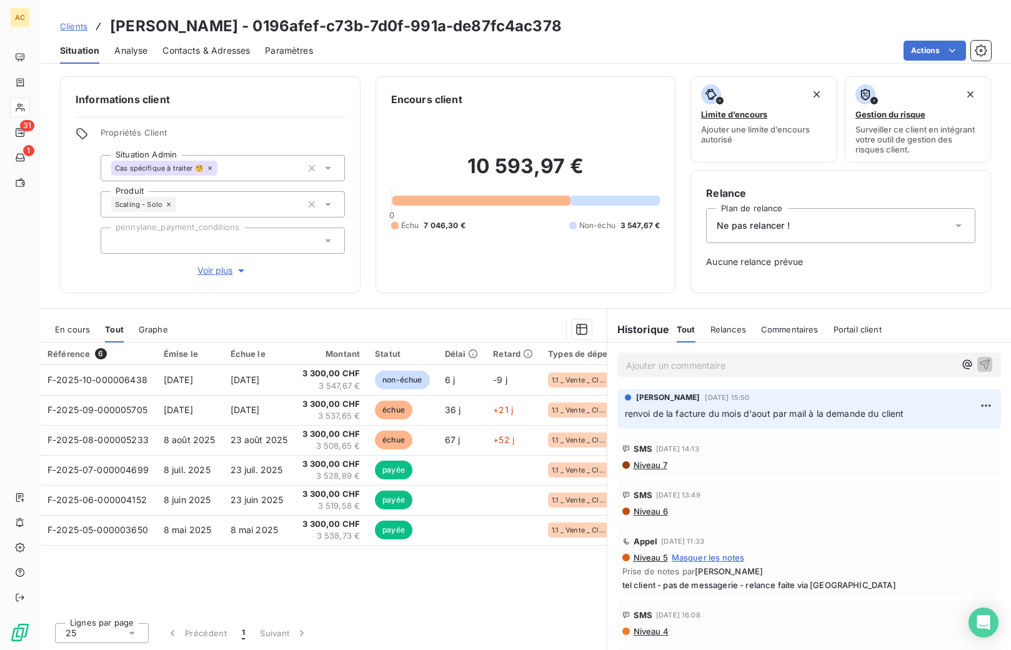
click at [81, 28] on span "Clients" at bounding box center [74, 26] width 28 height 10
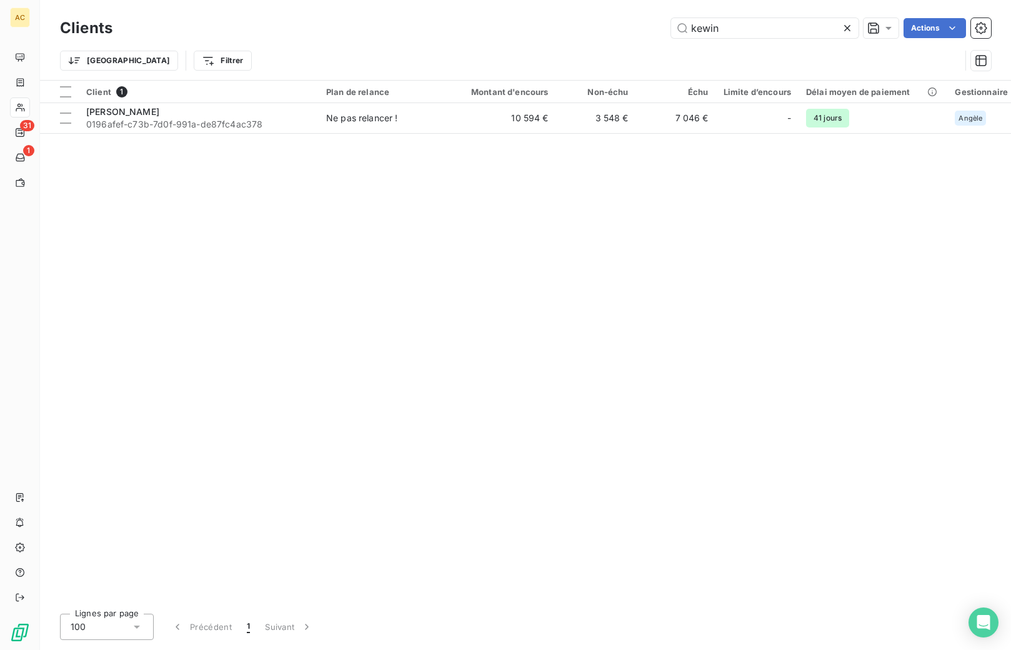
drag, startPoint x: 721, startPoint y: 29, endPoint x: 652, endPoint y: 28, distance: 68.8
click at [651, 27] on div "kewin Actions" at bounding box center [560, 28] width 864 height 20
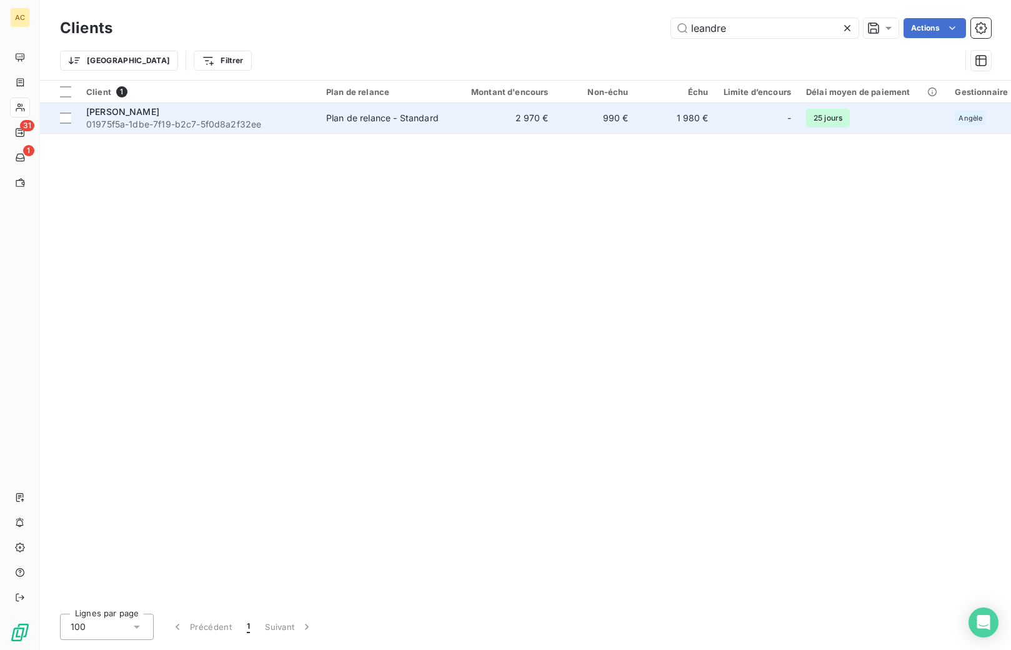
type input "leandre"
click at [153, 118] on span "01975f5a-1dbe-7f19-b2c7-5f0d8a2f32ee" at bounding box center [198, 124] width 225 height 13
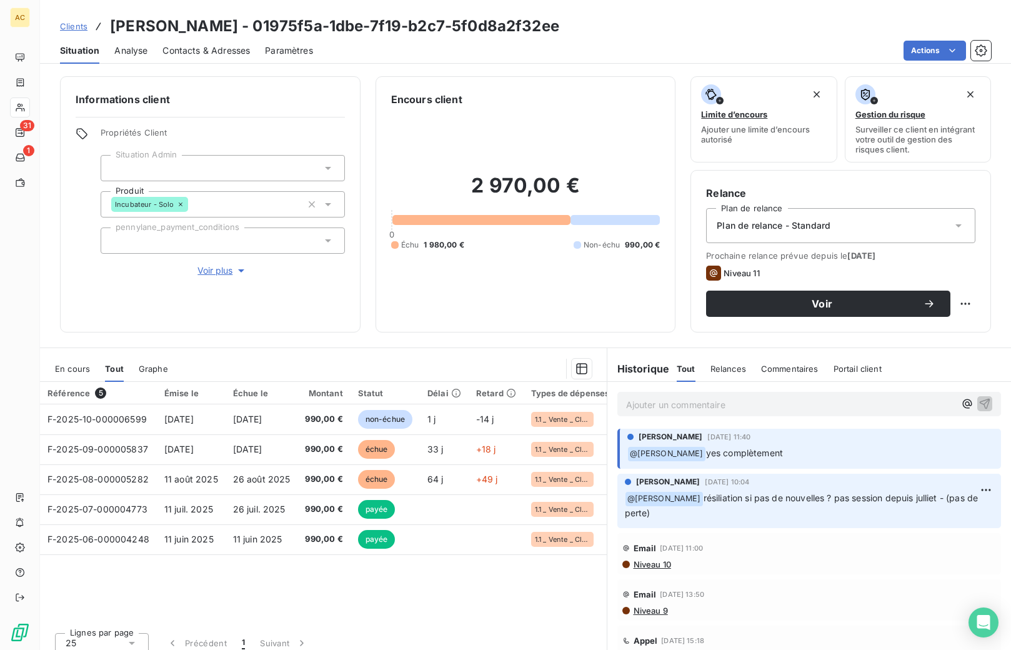
click at [820, 218] on div "Plan de relance - Standard" at bounding box center [840, 225] width 269 height 35
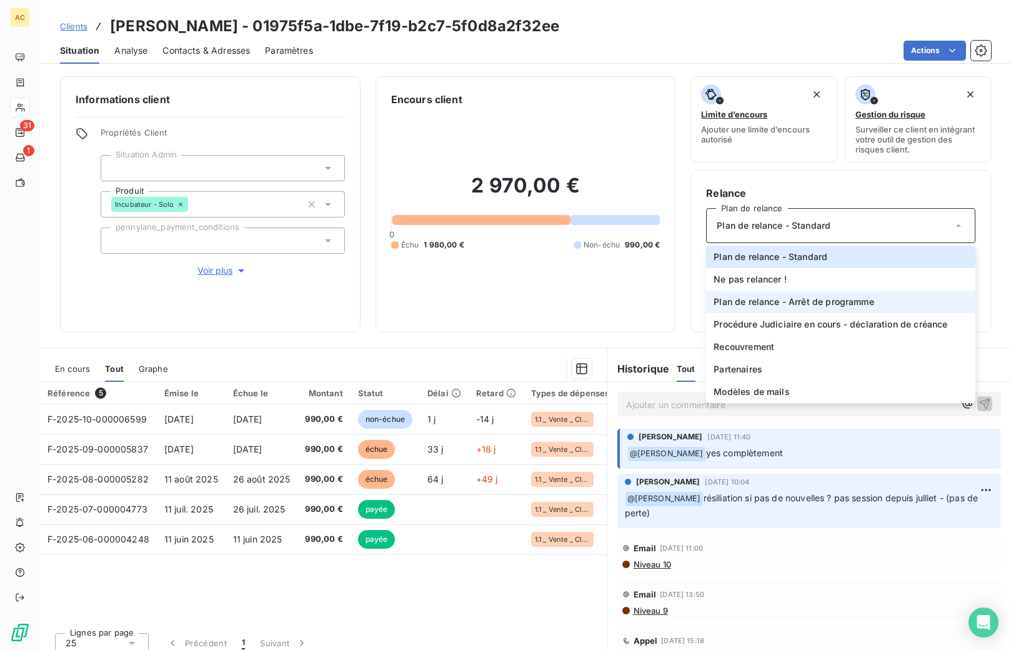
click at [790, 304] on span "Plan de relance - Arrêt de programme" at bounding box center [794, 302] width 160 height 13
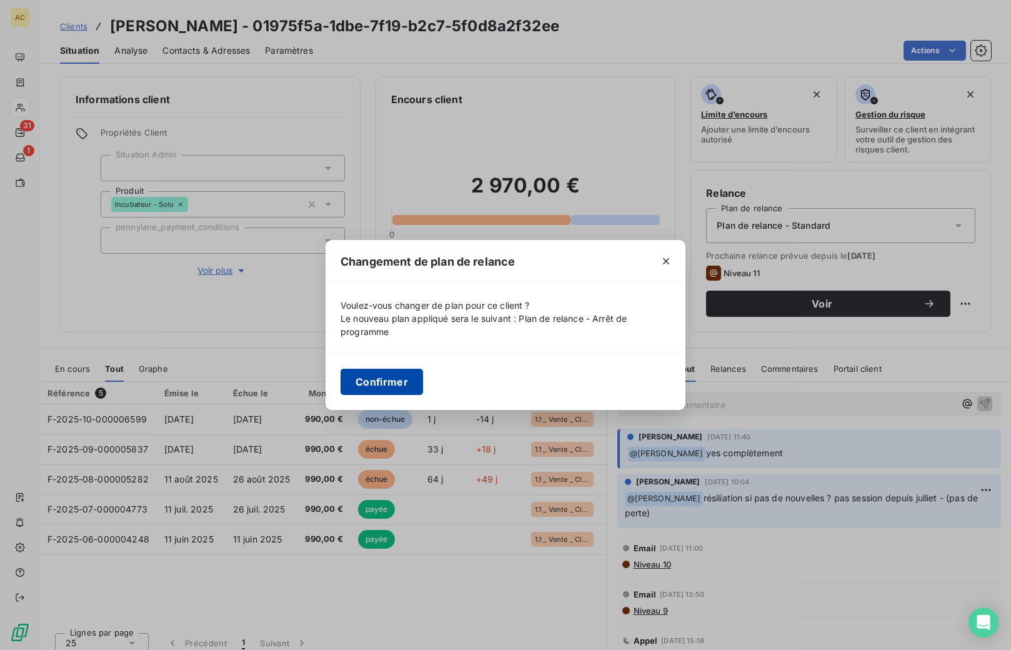
click at [381, 374] on button "Confirmer" at bounding box center [382, 382] width 83 height 26
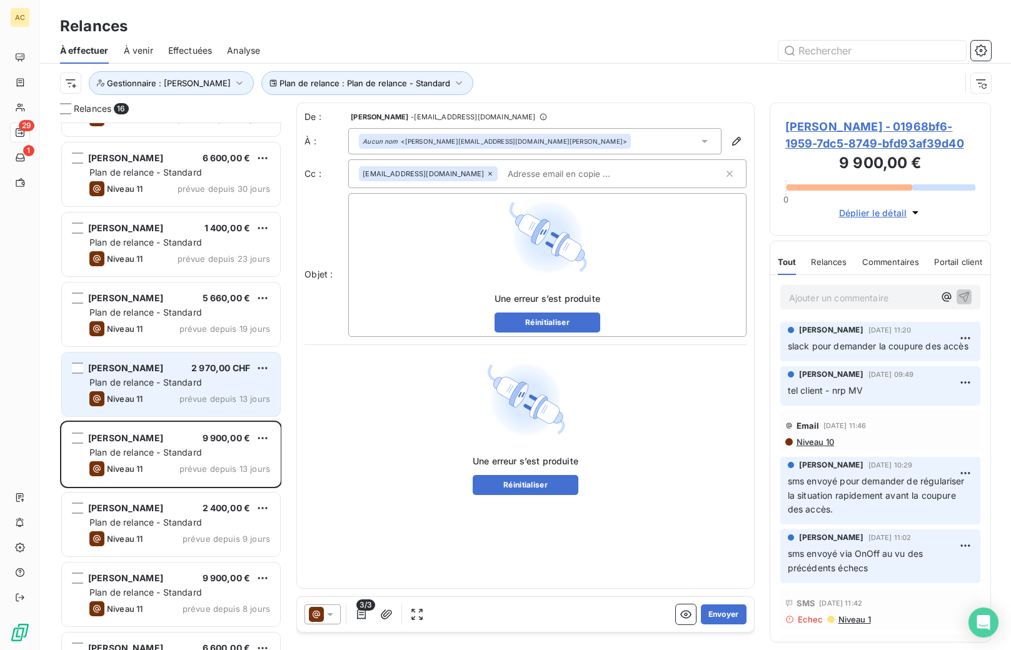
scroll to position [593, 0]
